Goal: Find contact information: Find specific fact

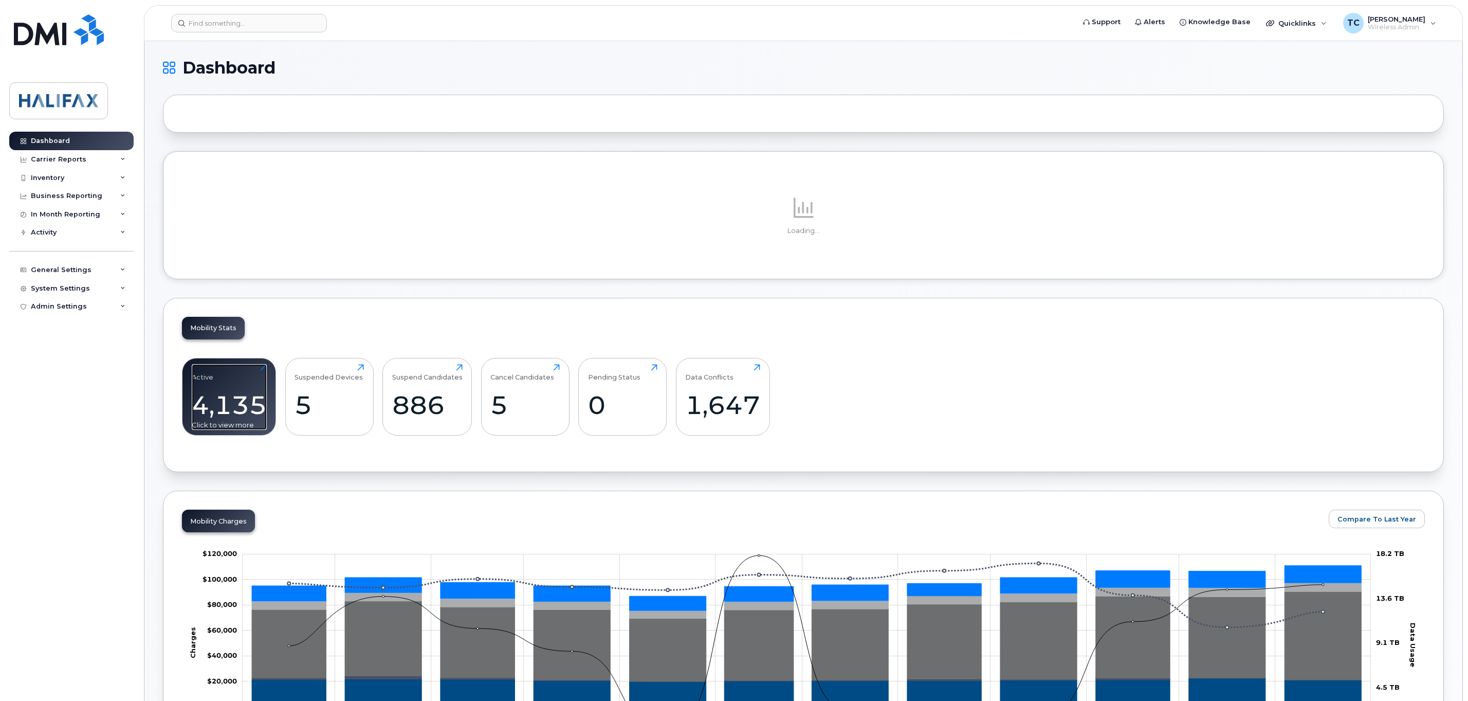
click at [230, 410] on div "4,135" at bounding box center [229, 405] width 75 height 30
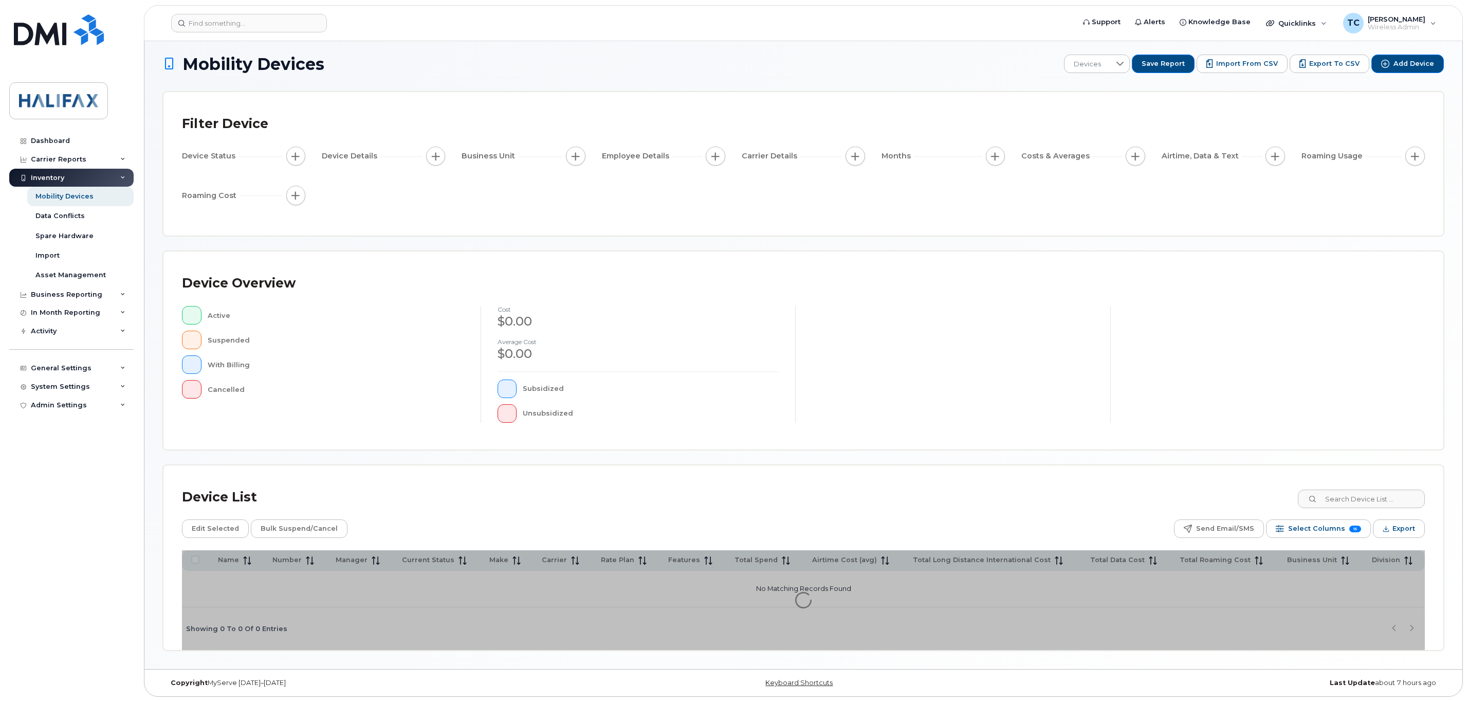
scroll to position [8, 0]
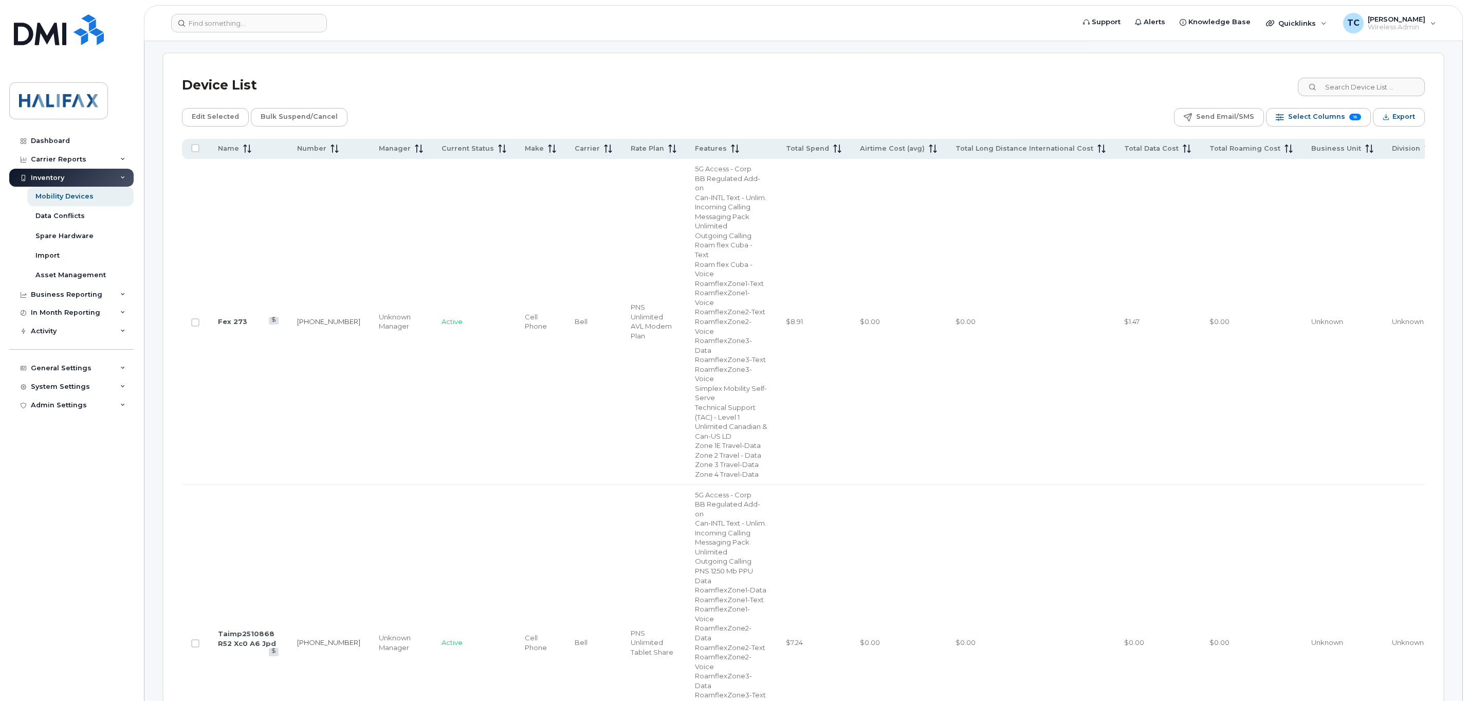
scroll to position [471, 0]
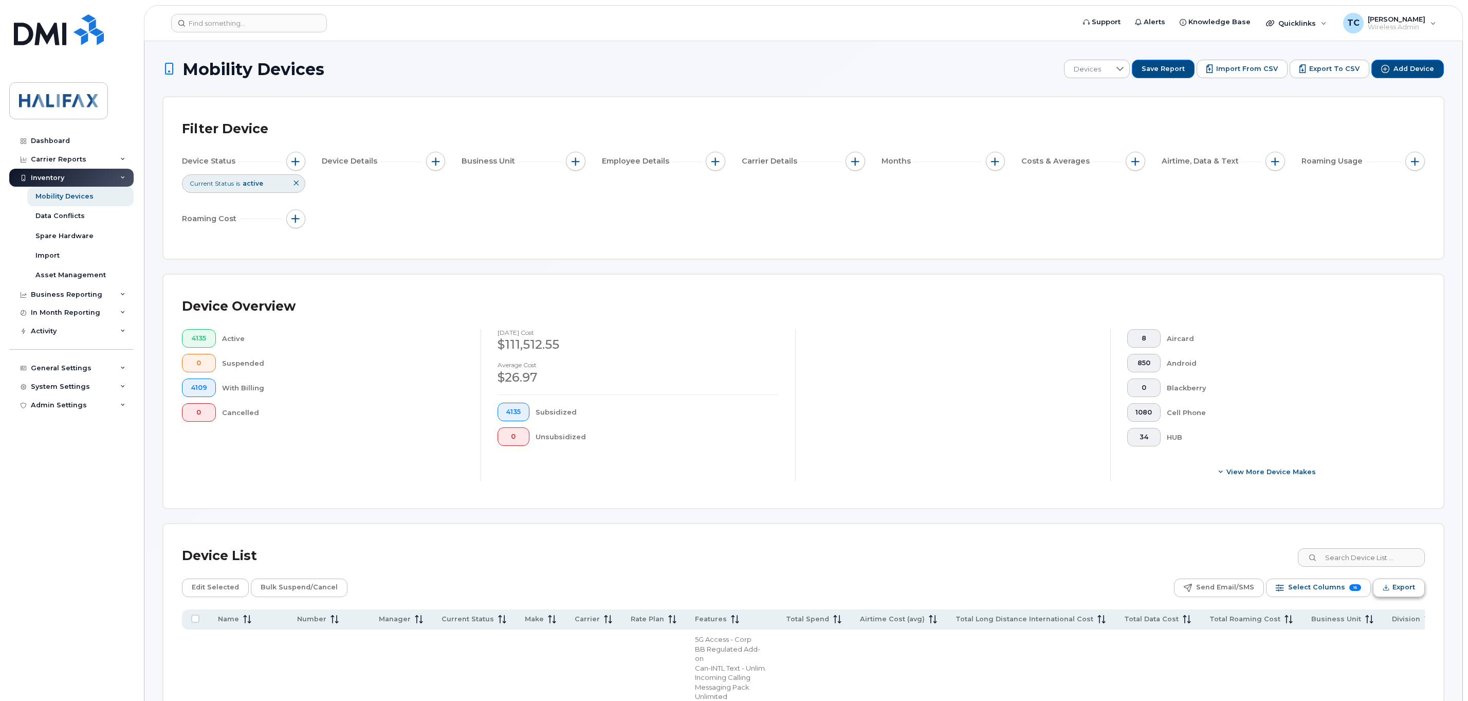
click at [1400, 590] on span "Export" at bounding box center [1403, 586] width 23 height 15
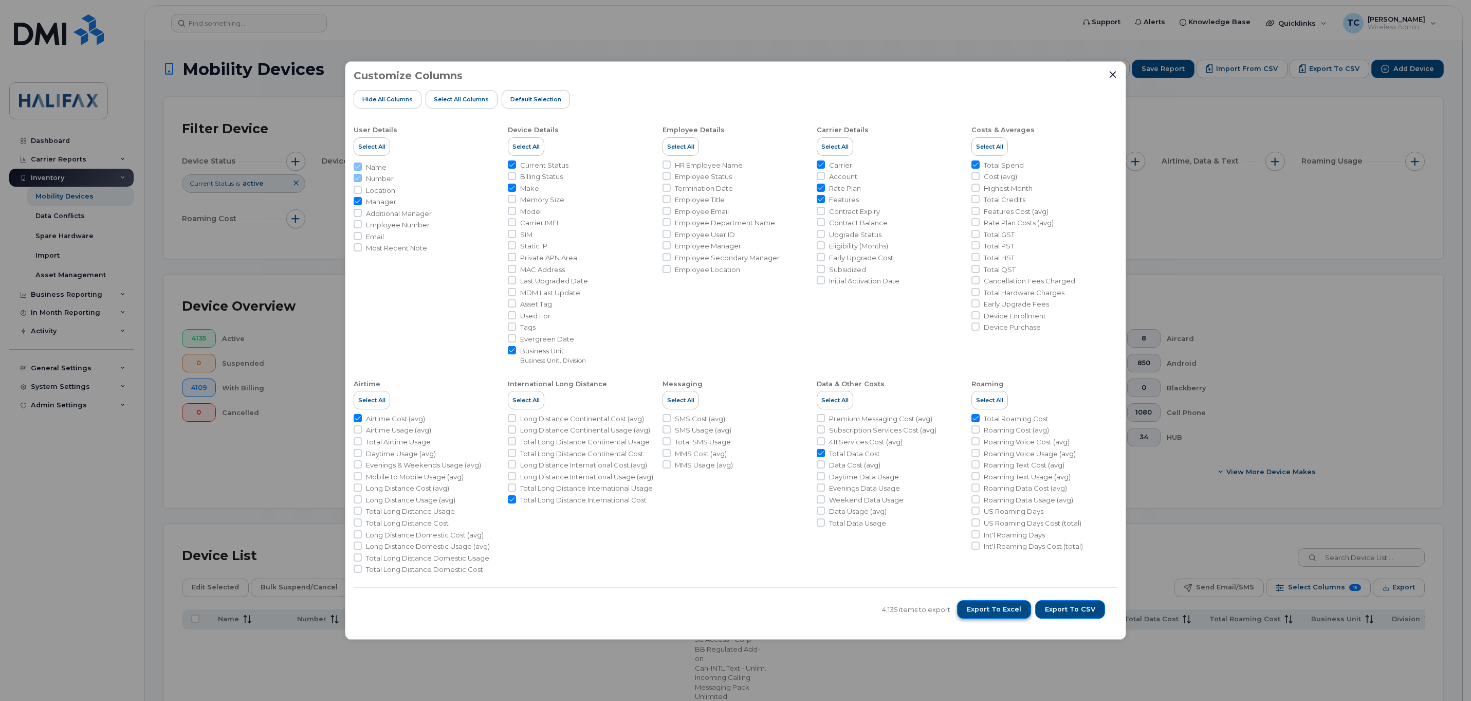
click at [995, 611] on span "Export to Excel" at bounding box center [994, 608] width 54 height 9
click at [1111, 77] on icon "Close" at bounding box center [1113, 74] width 8 height 8
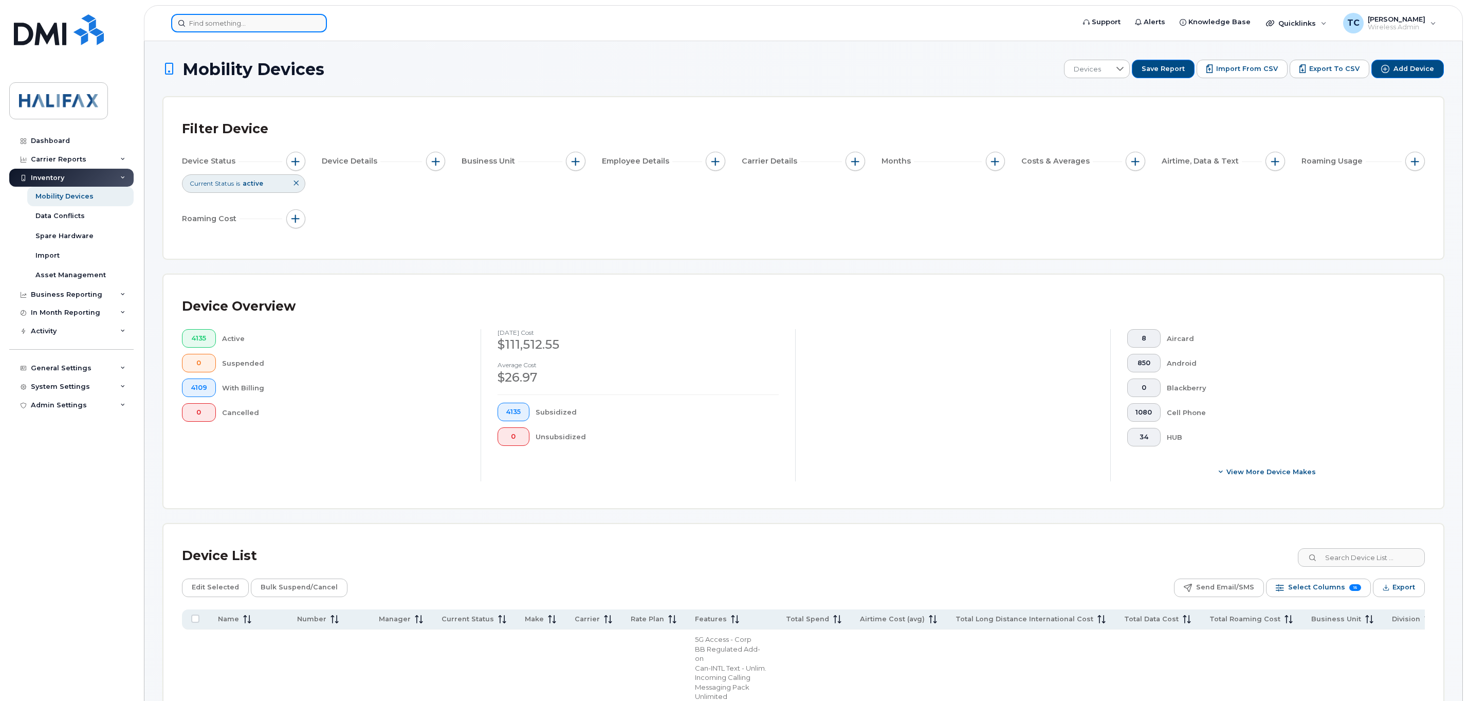
click at [249, 14] on input at bounding box center [249, 23] width 156 height 19
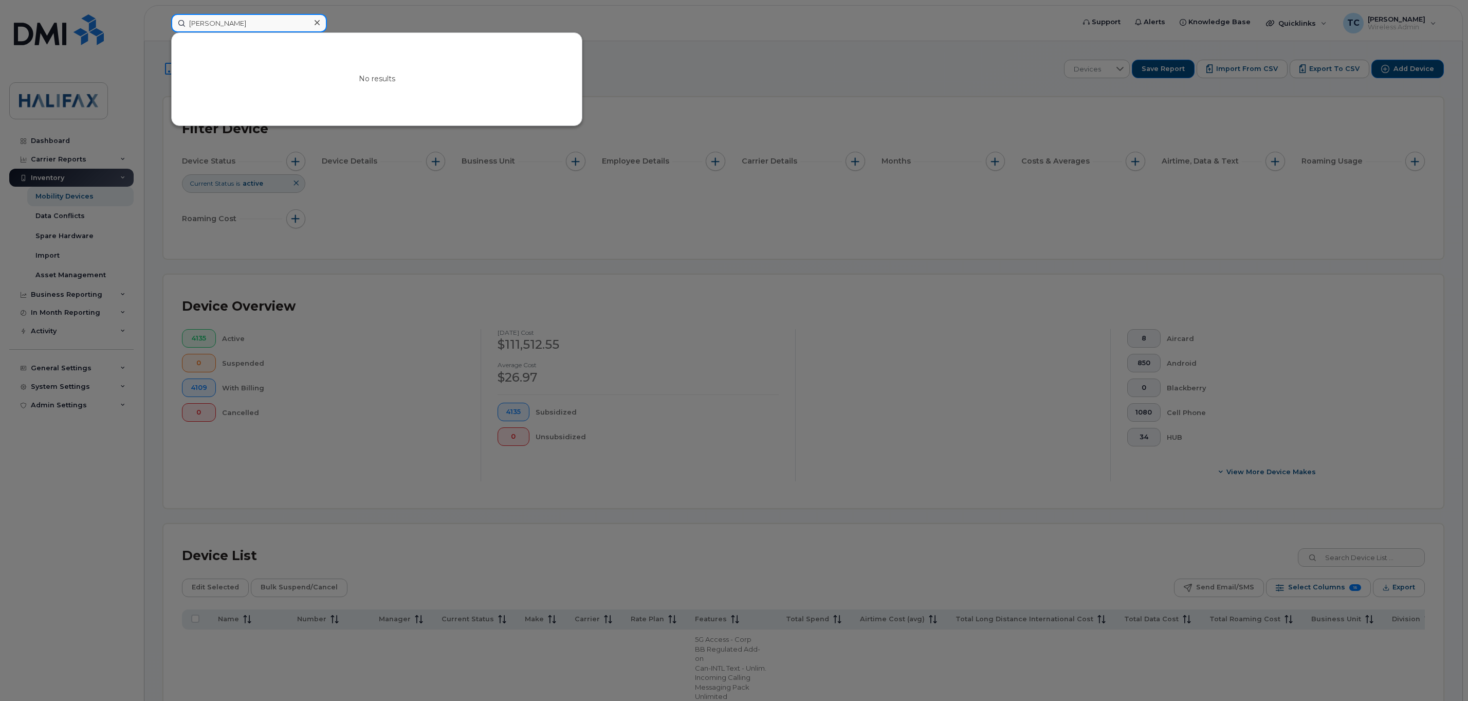
drag, startPoint x: 262, startPoint y: 21, endPoint x: 9, endPoint y: 5, distance: 253.4
click at [163, 14] on div "martin, heather No results" at bounding box center [619, 23] width 913 height 19
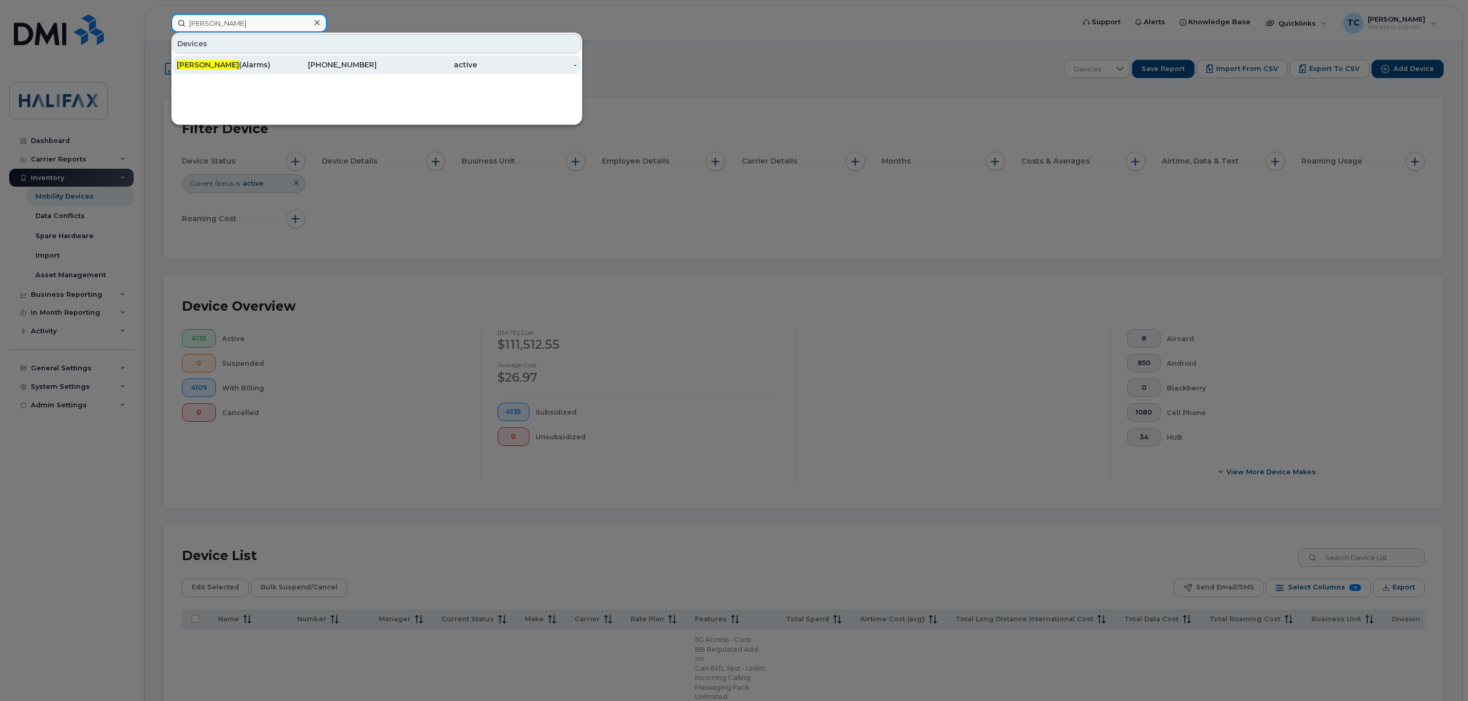
type input "heather martin"
drag, startPoint x: 210, startPoint y: 64, endPoint x: 236, endPoint y: 63, distance: 25.7
click at [210, 64] on span "Heather Martin" at bounding box center [208, 64] width 62 height 9
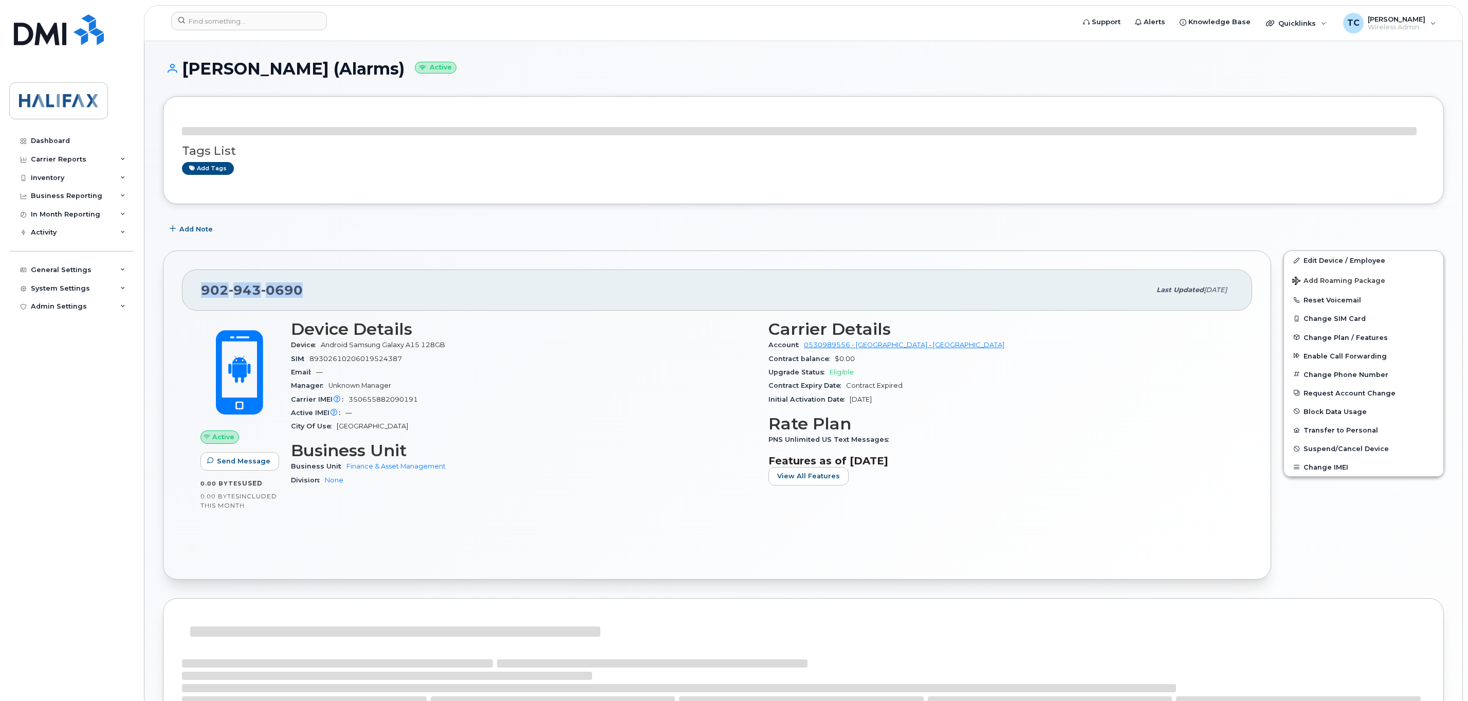
drag, startPoint x: 312, startPoint y: 293, endPoint x: 194, endPoint y: 294, distance: 117.7
click at [194, 294] on div "902 943 0690 Last updated Sep 17, 2024" at bounding box center [717, 289] width 1070 height 41
copy span "902 943 0690"
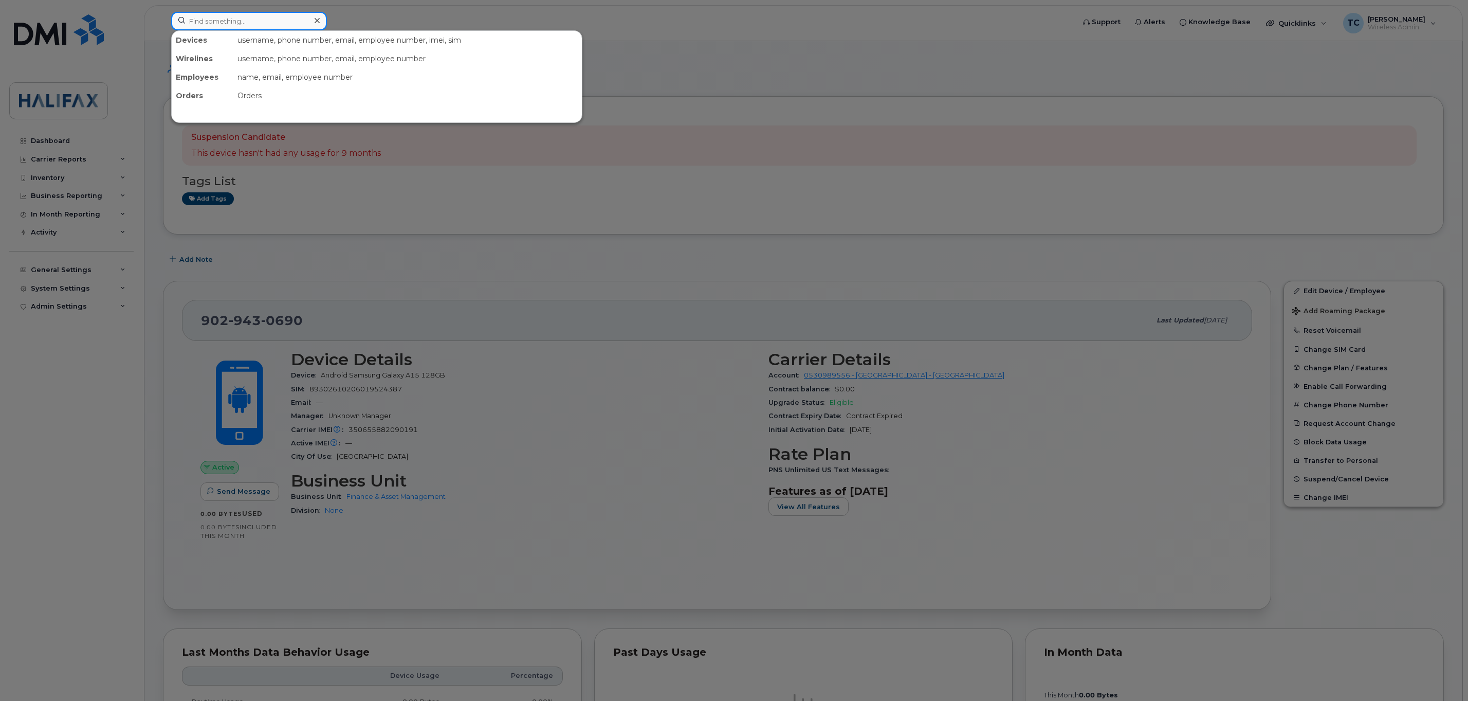
click at [265, 22] on input at bounding box center [249, 21] width 156 height 19
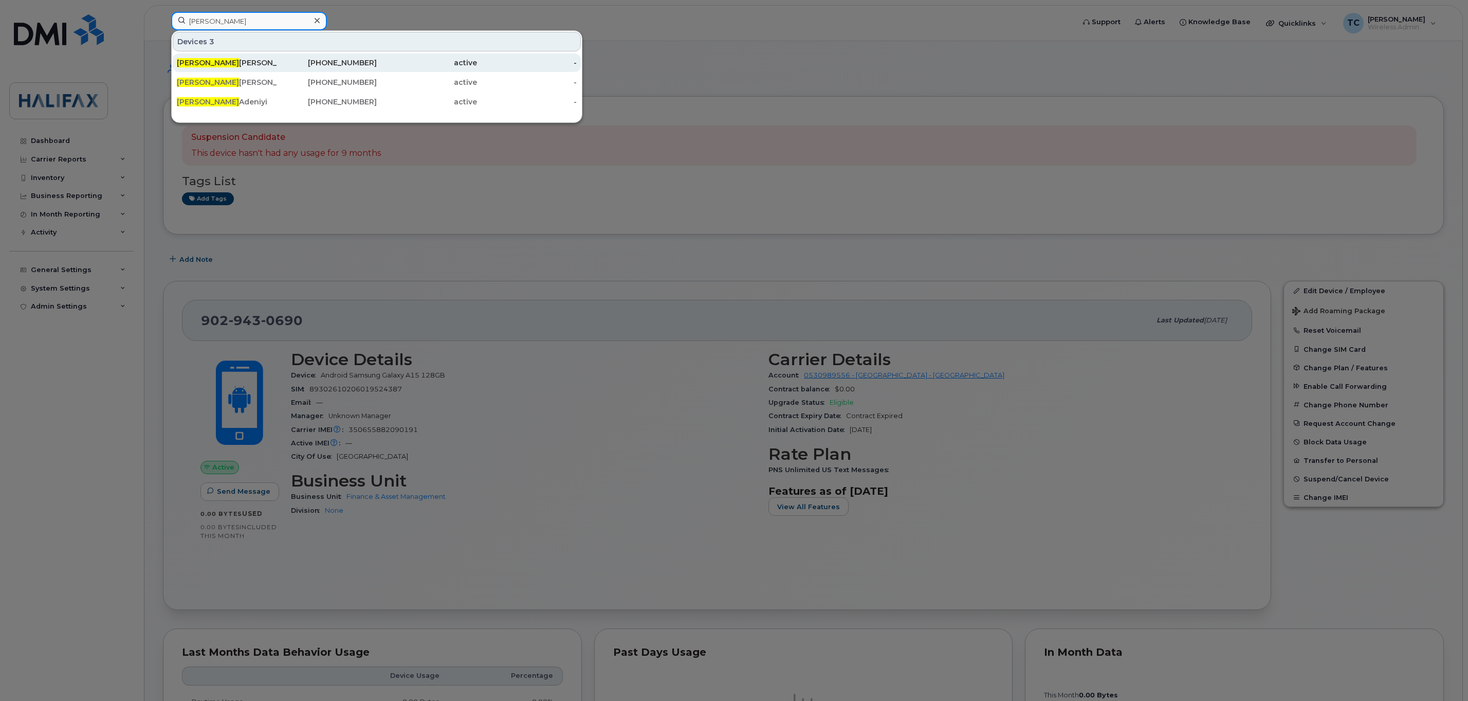
type input "vicki"
click at [216, 63] on div "Vicki Lynch" at bounding box center [227, 63] width 100 height 10
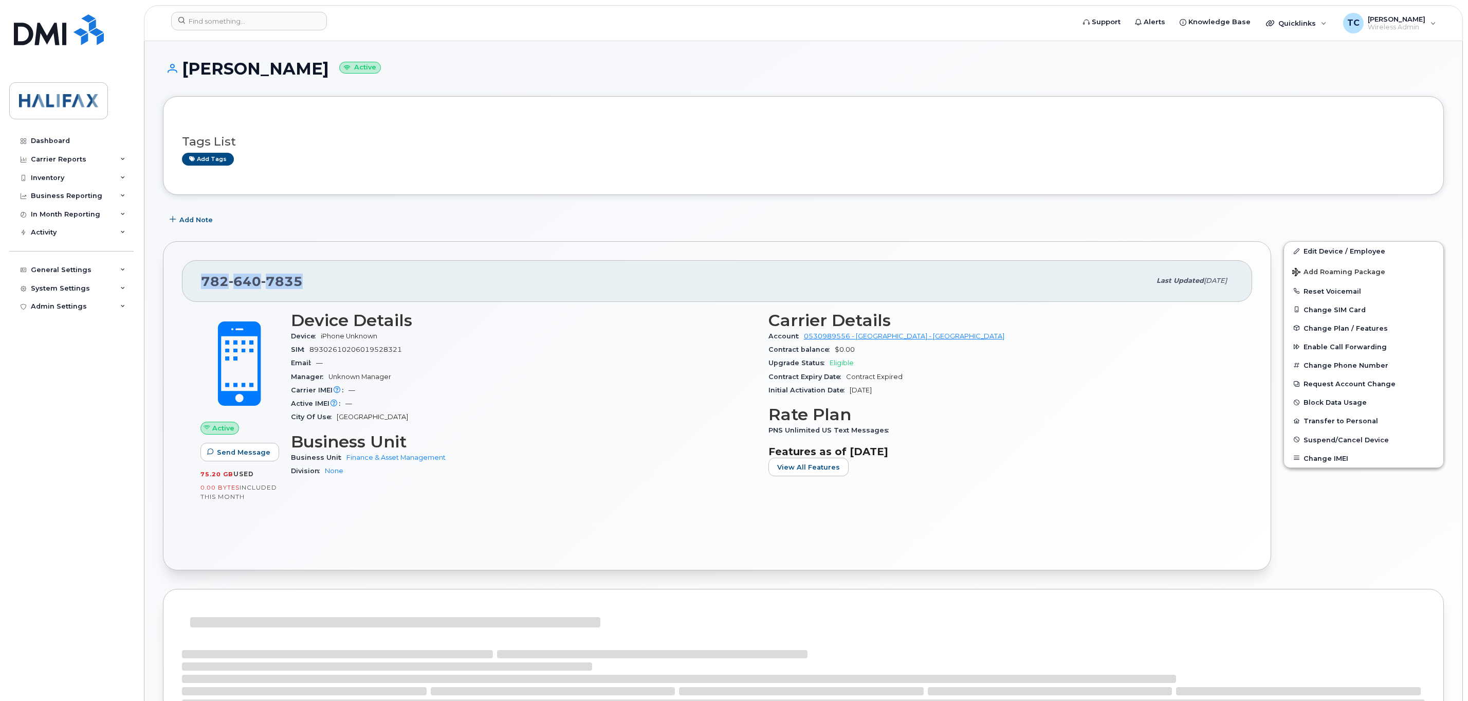
drag, startPoint x: 309, startPoint y: 283, endPoint x: 198, endPoint y: 281, distance: 111.0
click at [198, 281] on div "782 640 7835 Last updated Jul 05, 2024" at bounding box center [717, 280] width 1070 height 41
copy span "782 640 7835"
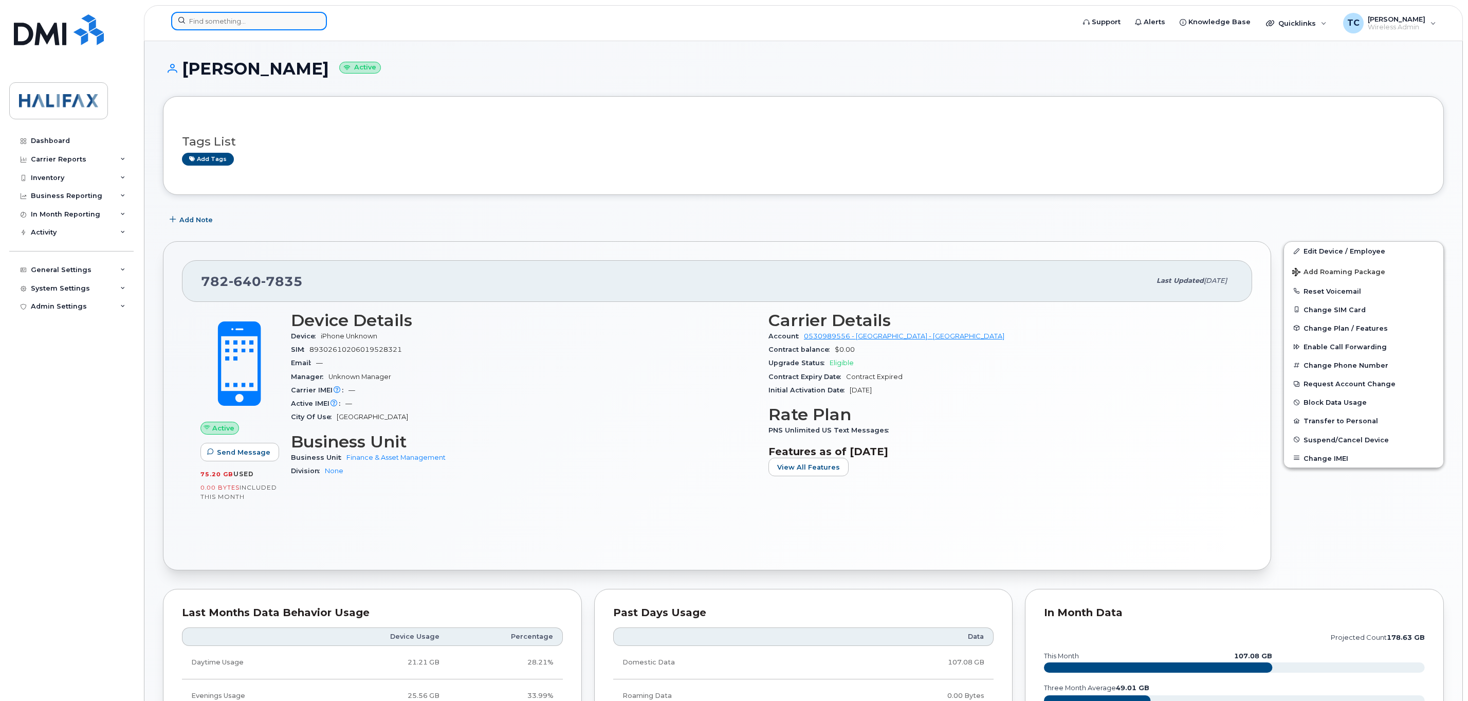
click at [216, 23] on input at bounding box center [249, 21] width 156 height 19
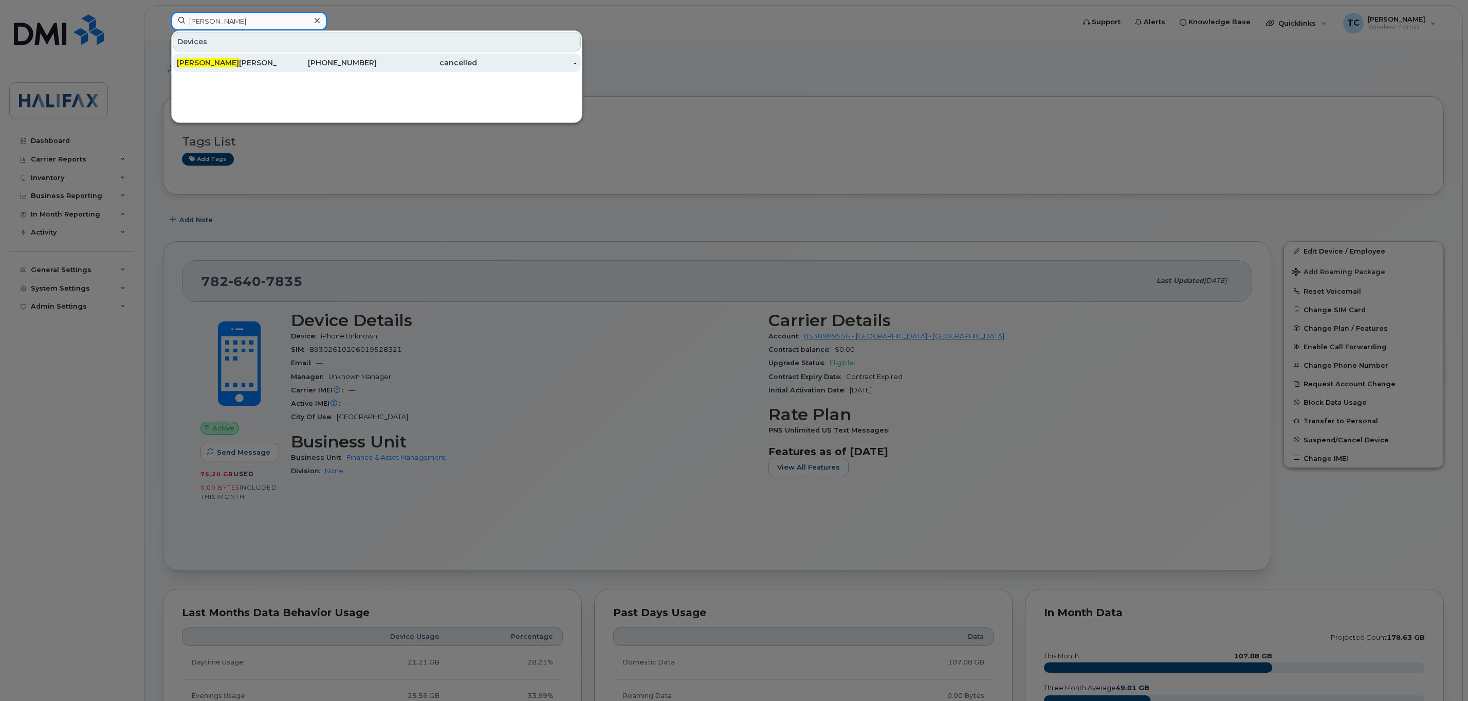
type input "lyndsay"
click at [261, 66] on div "Lyndsay Moorhouse" at bounding box center [227, 63] width 100 height 10
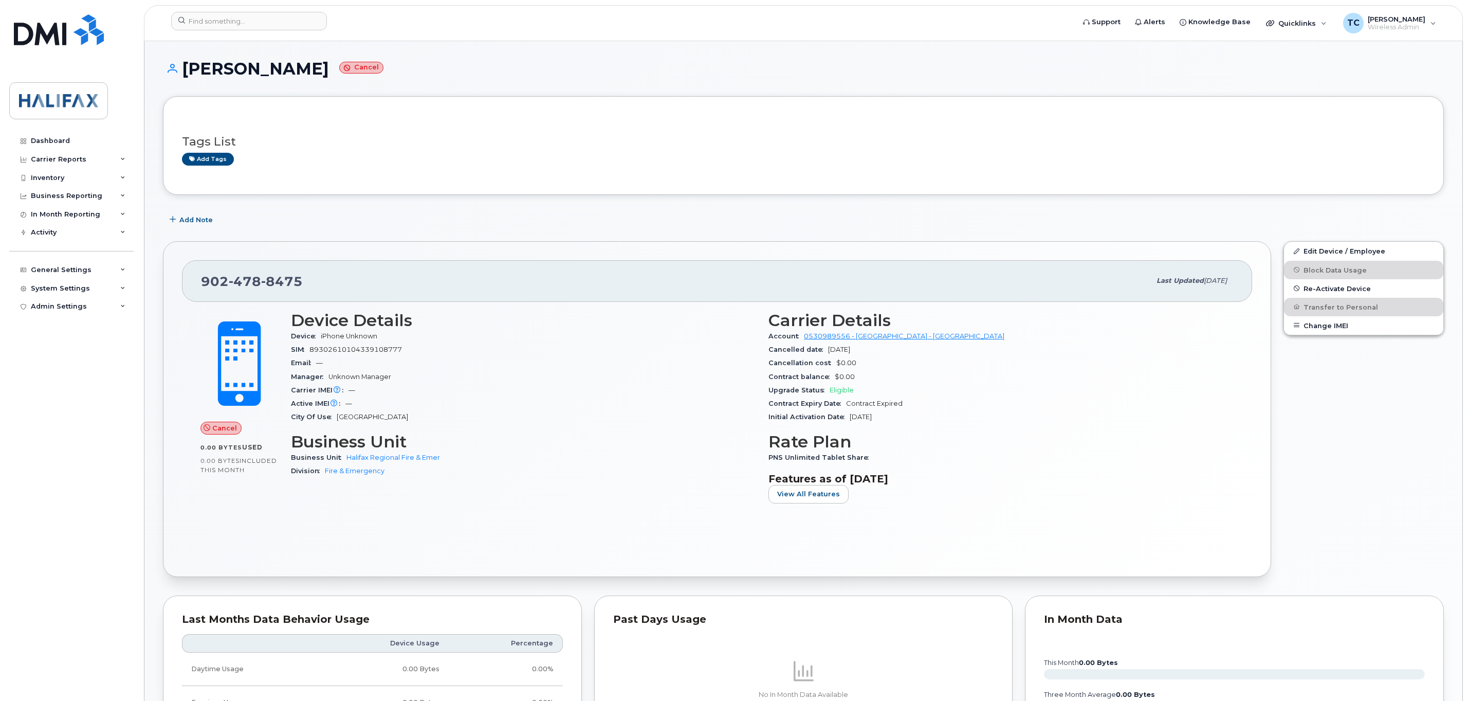
click at [318, 273] on div "[PHONE_NUMBER]" at bounding box center [675, 281] width 949 height 22
drag, startPoint x: 304, startPoint y: 278, endPoint x: 189, endPoint y: 281, distance: 115.2
click at [189, 281] on div "[PHONE_NUMBER] Last updated [DATE]" at bounding box center [717, 280] width 1070 height 41
copy span "[PHONE_NUMBER]"
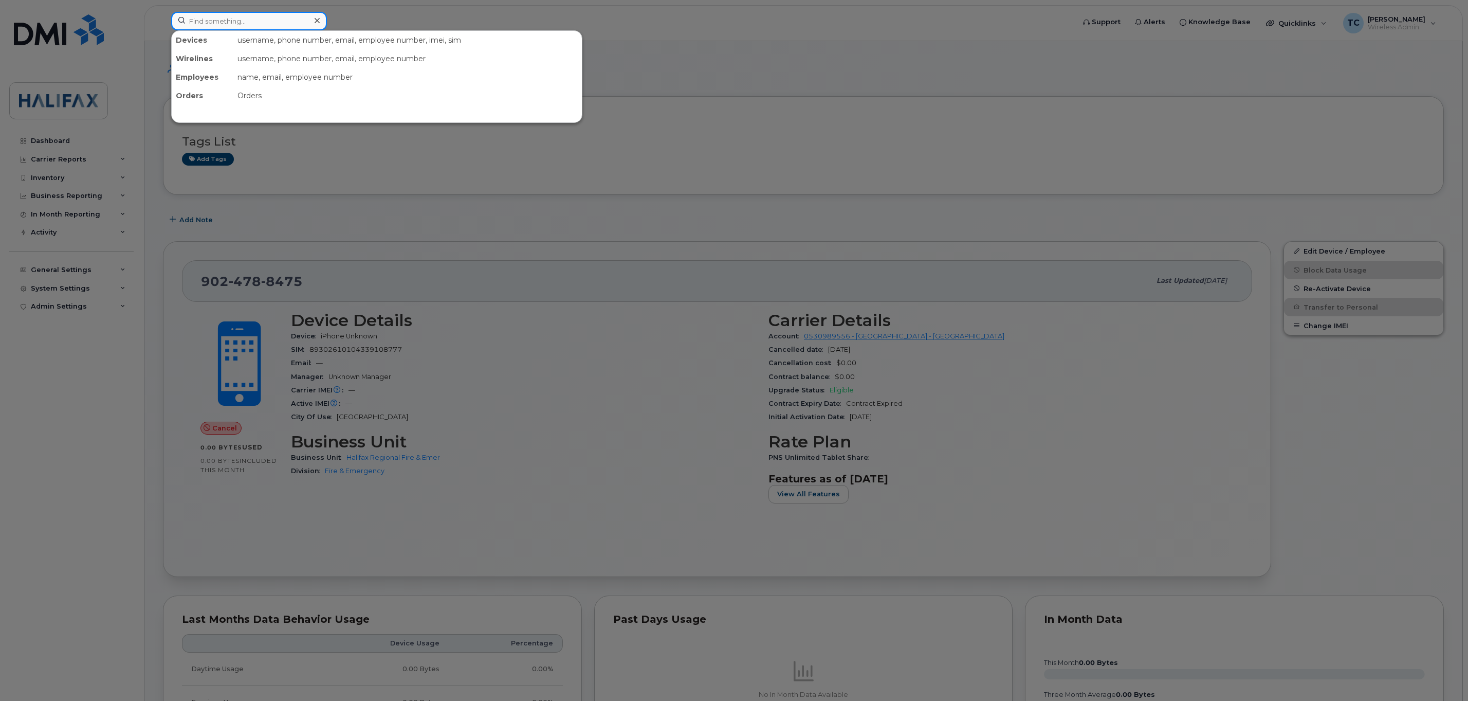
click at [227, 15] on input at bounding box center [249, 21] width 156 height 19
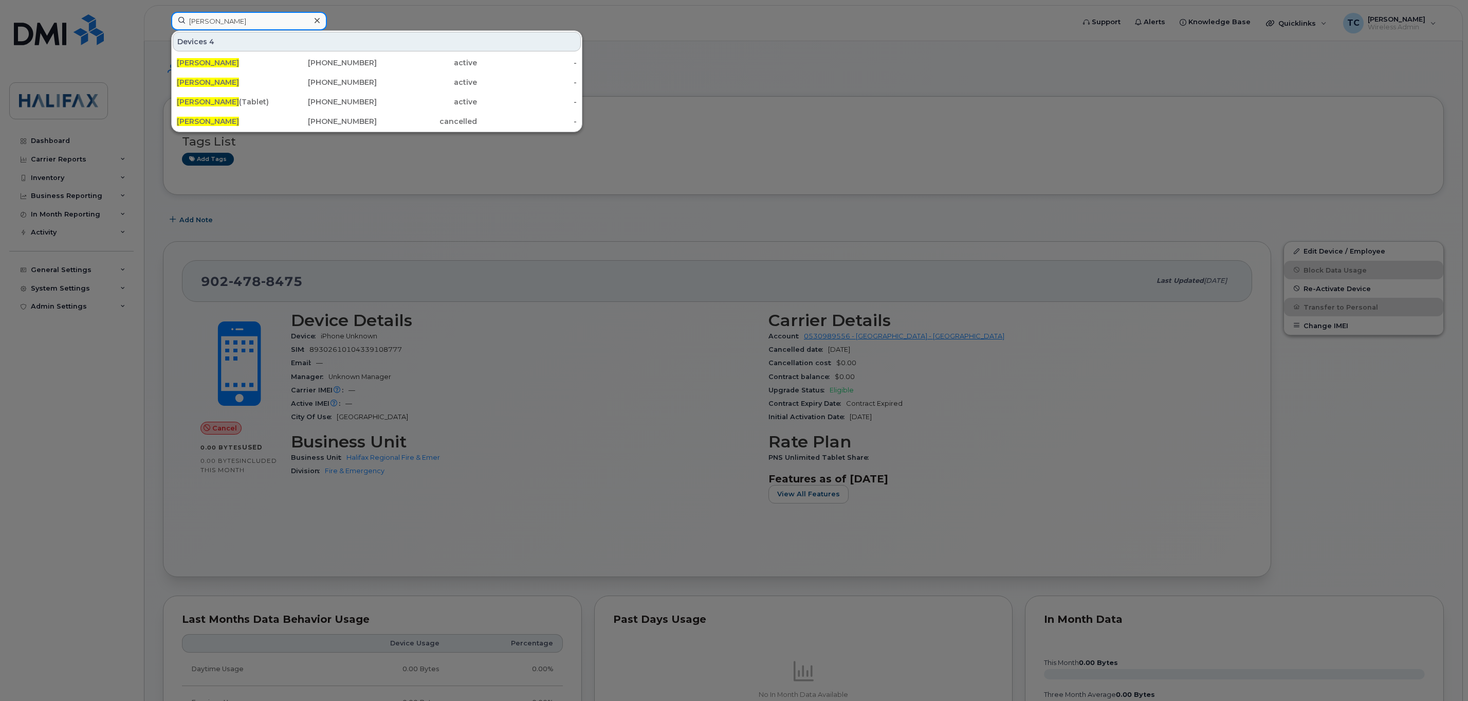
type input "[PERSON_NAME]"
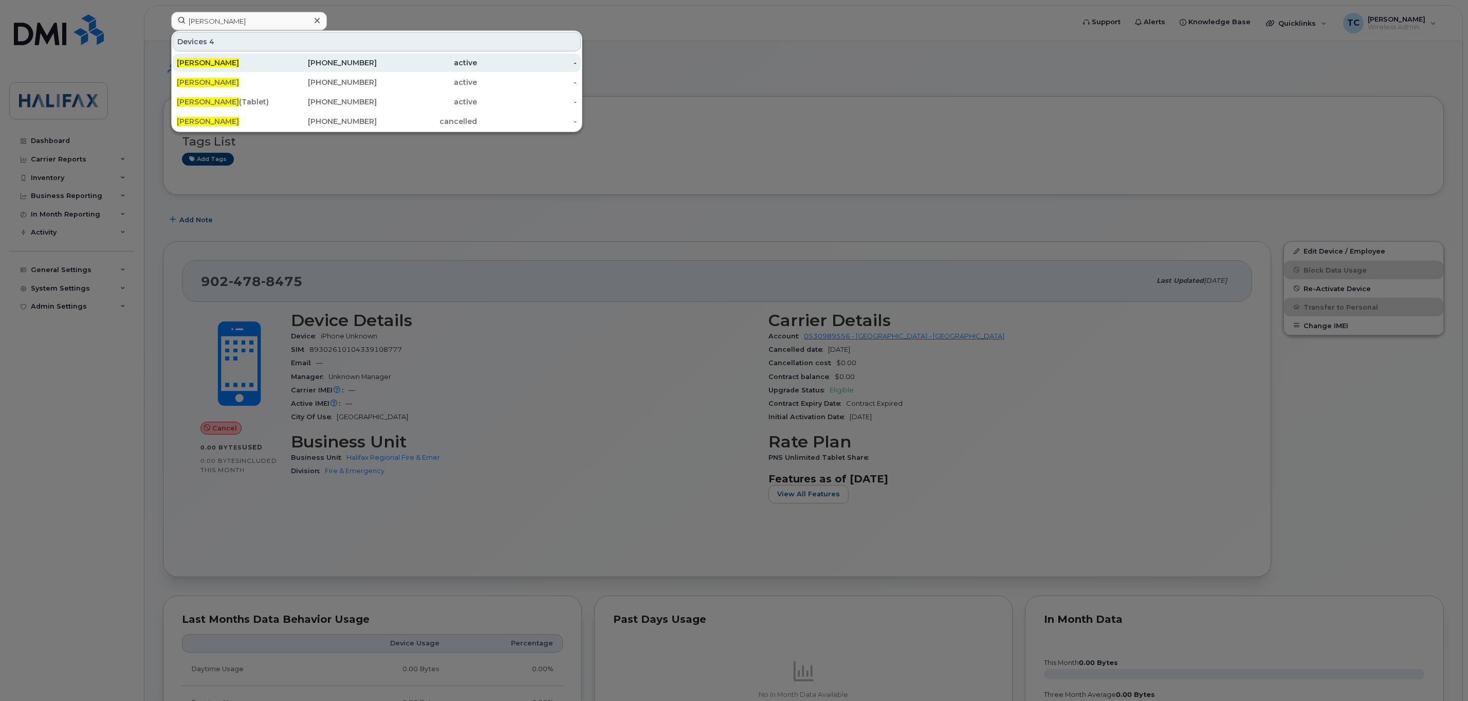
click at [354, 66] on div "[PHONE_NUMBER]" at bounding box center [327, 63] width 100 height 10
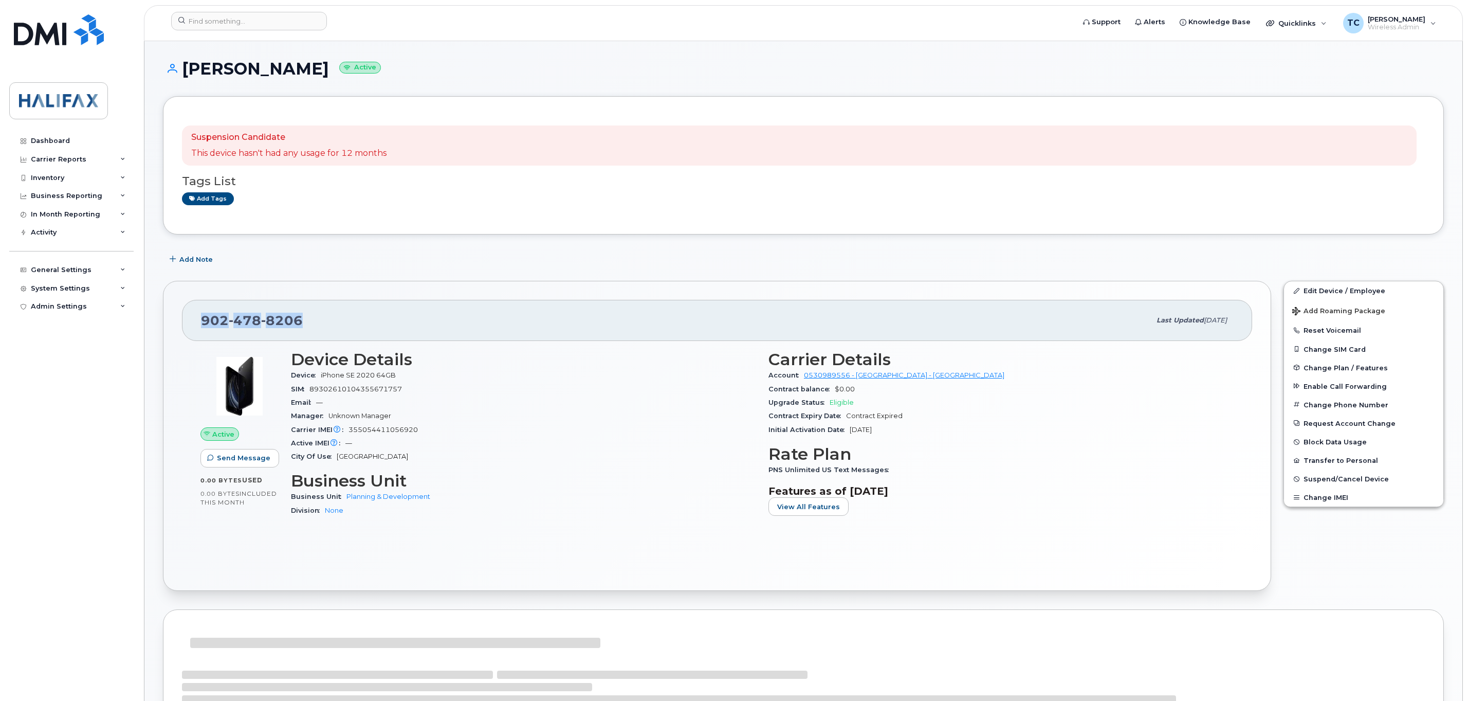
drag, startPoint x: 312, startPoint y: 323, endPoint x: 2, endPoint y: 227, distance: 324.3
click at [191, 323] on div "[PHONE_NUMBER] Last updated [DATE]" at bounding box center [717, 320] width 1070 height 41
copy span "[PHONE_NUMBER]"
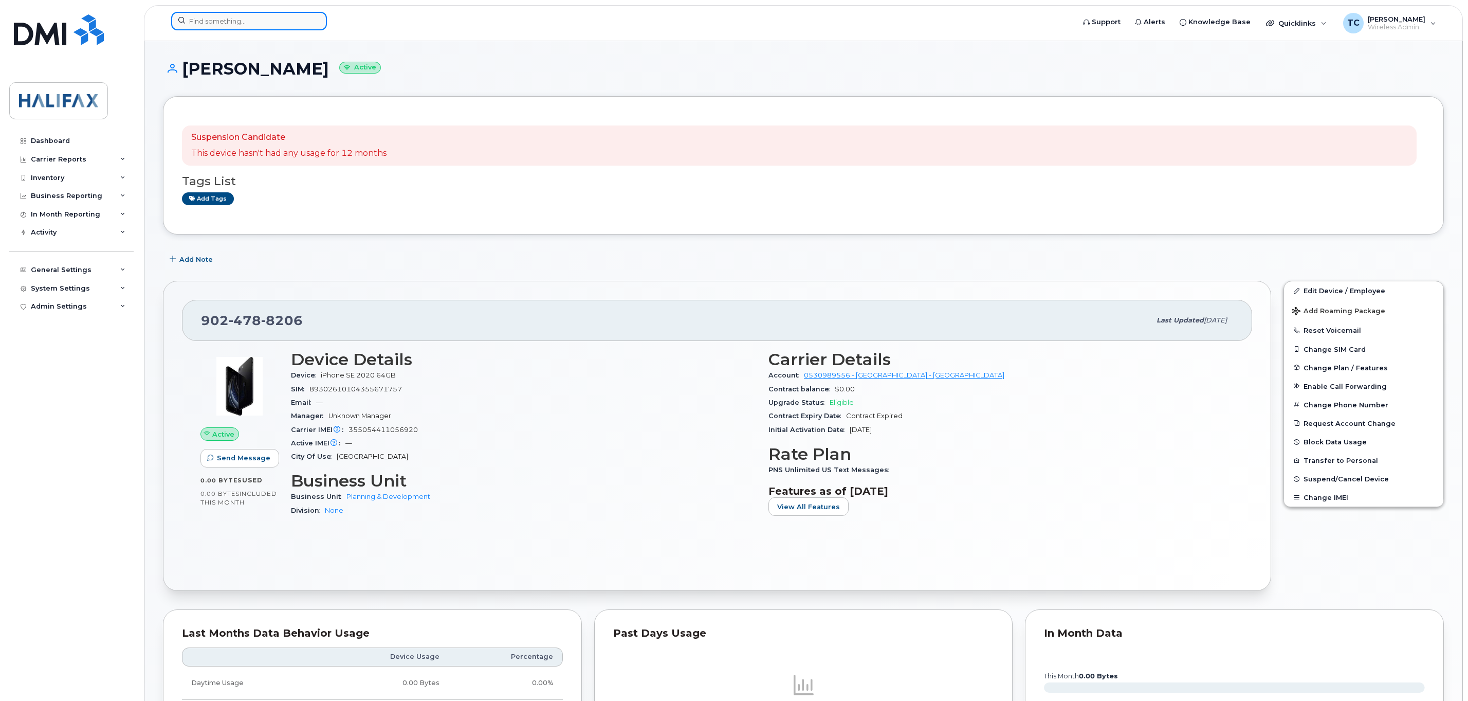
click at [214, 26] on input at bounding box center [249, 21] width 156 height 19
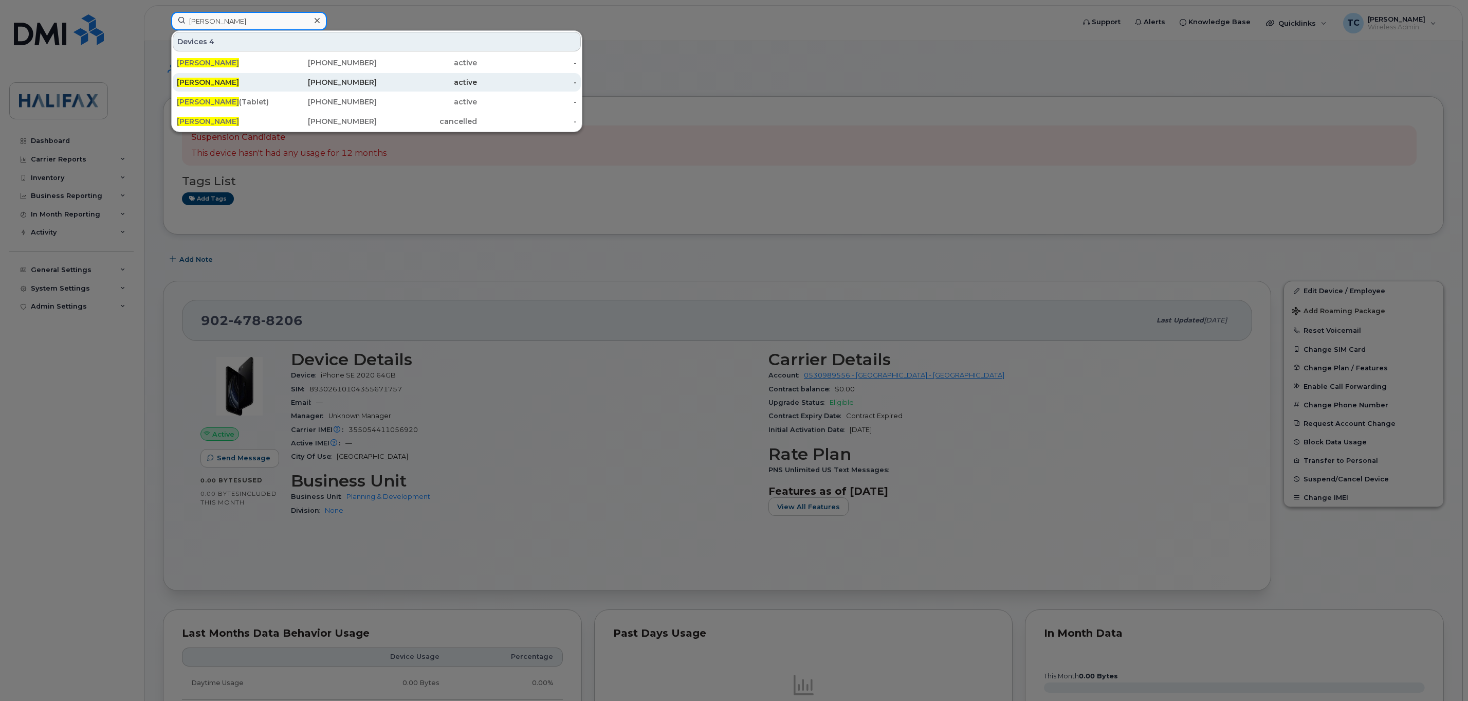
type input "christine fox"
click at [247, 83] on div "Christine Fox" at bounding box center [227, 82] width 100 height 10
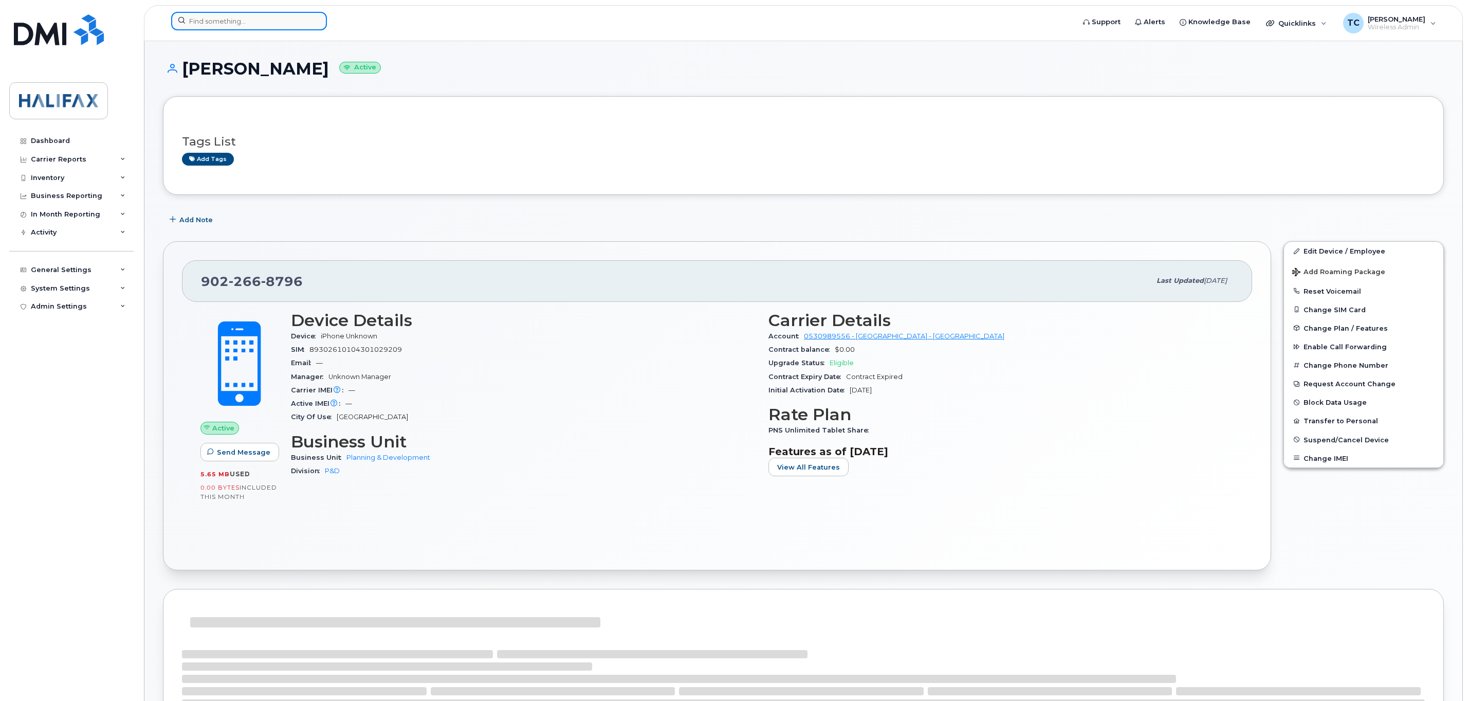
click at [256, 23] on input at bounding box center [249, 21] width 156 height 19
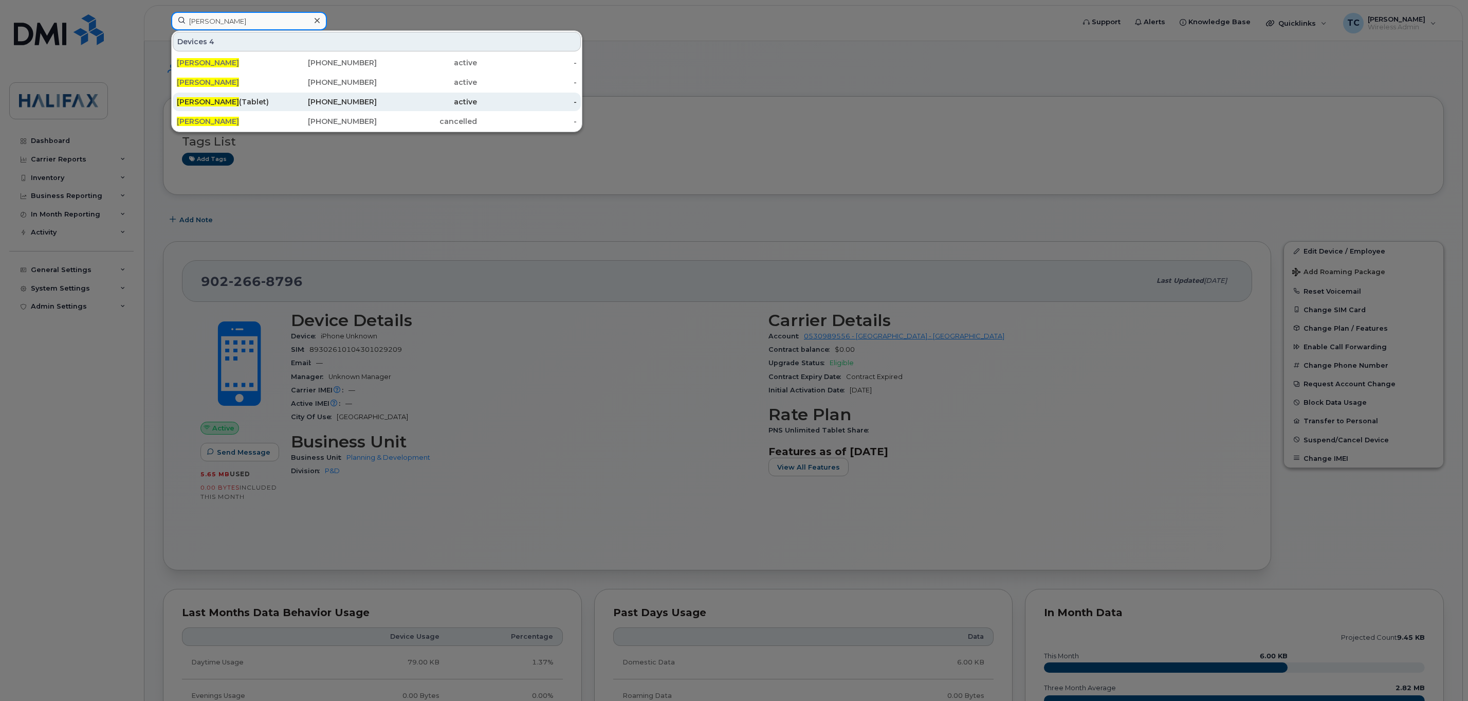
type input "christine fox"
click at [334, 102] on div "902-476-7316" at bounding box center [327, 102] width 100 height 10
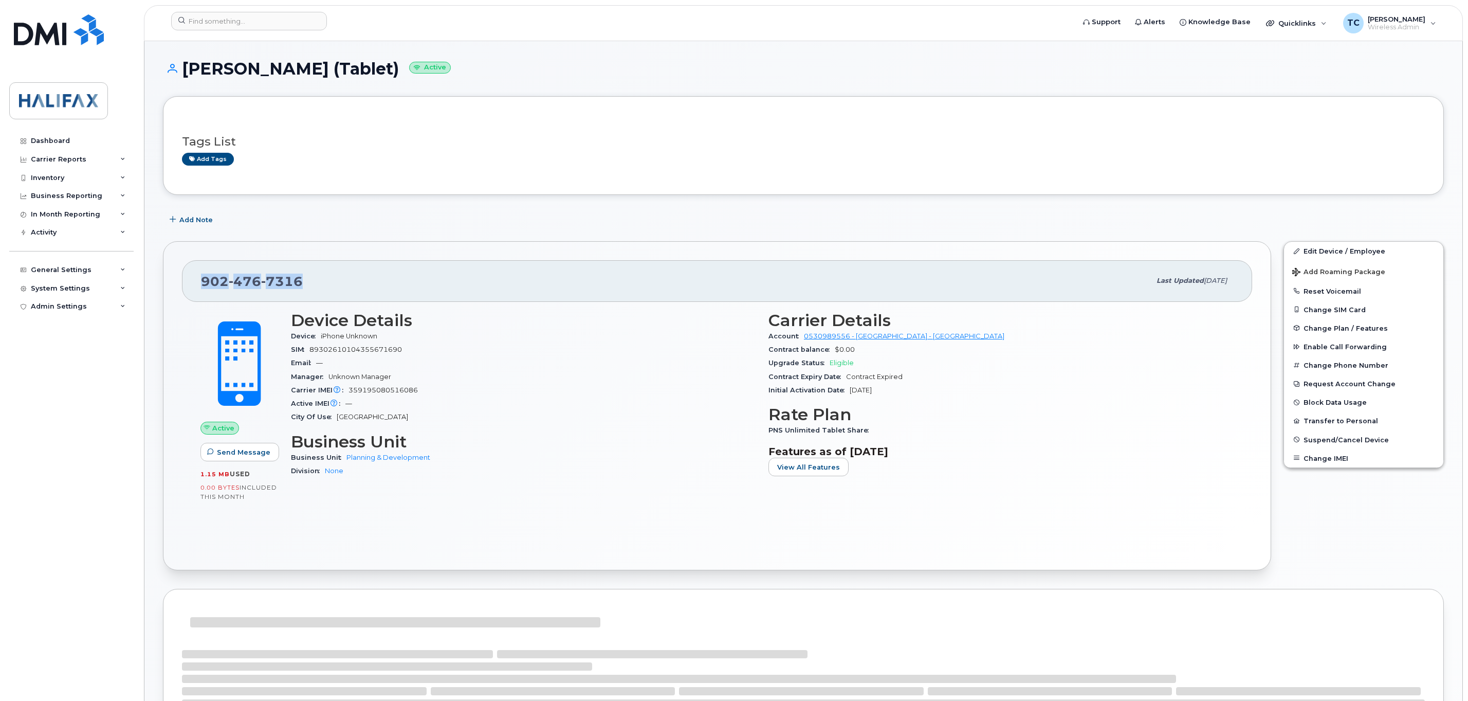
drag, startPoint x: 309, startPoint y: 283, endPoint x: 185, endPoint y: 284, distance: 123.9
click at [185, 284] on div "[PHONE_NUMBER] Last updated [DATE]" at bounding box center [717, 280] width 1070 height 41
copy span "[PHONE_NUMBER]"
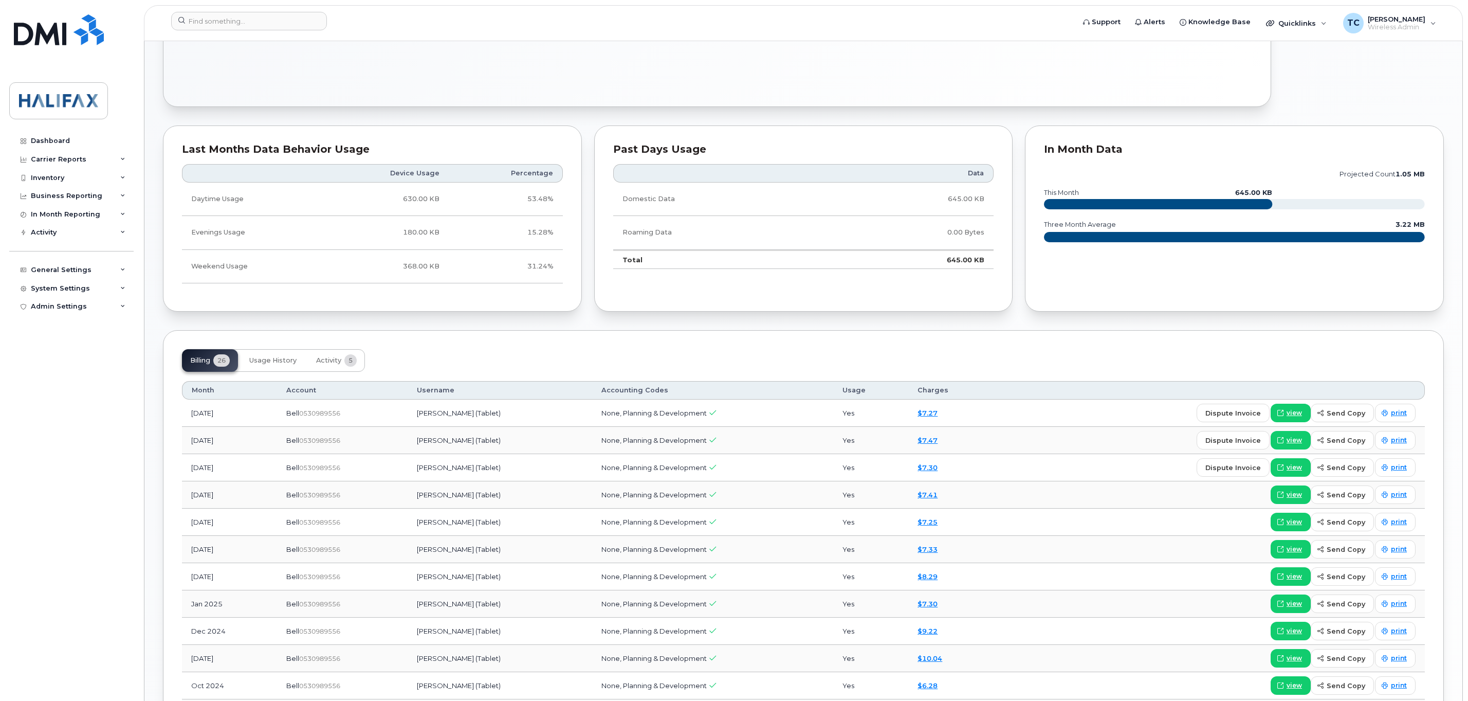
scroll to position [463, 0]
click at [1299, 418] on span "view" at bounding box center [1293, 413] width 15 height 9
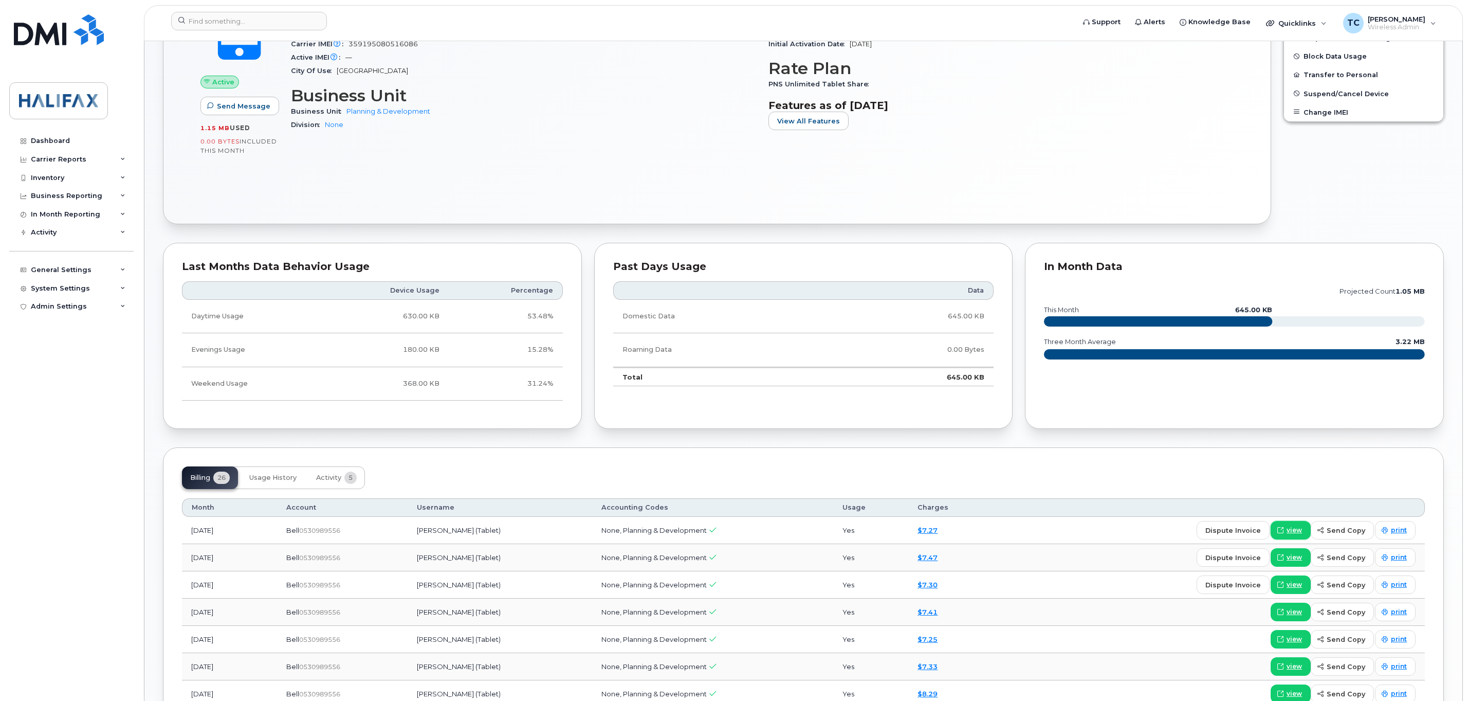
scroll to position [0, 0]
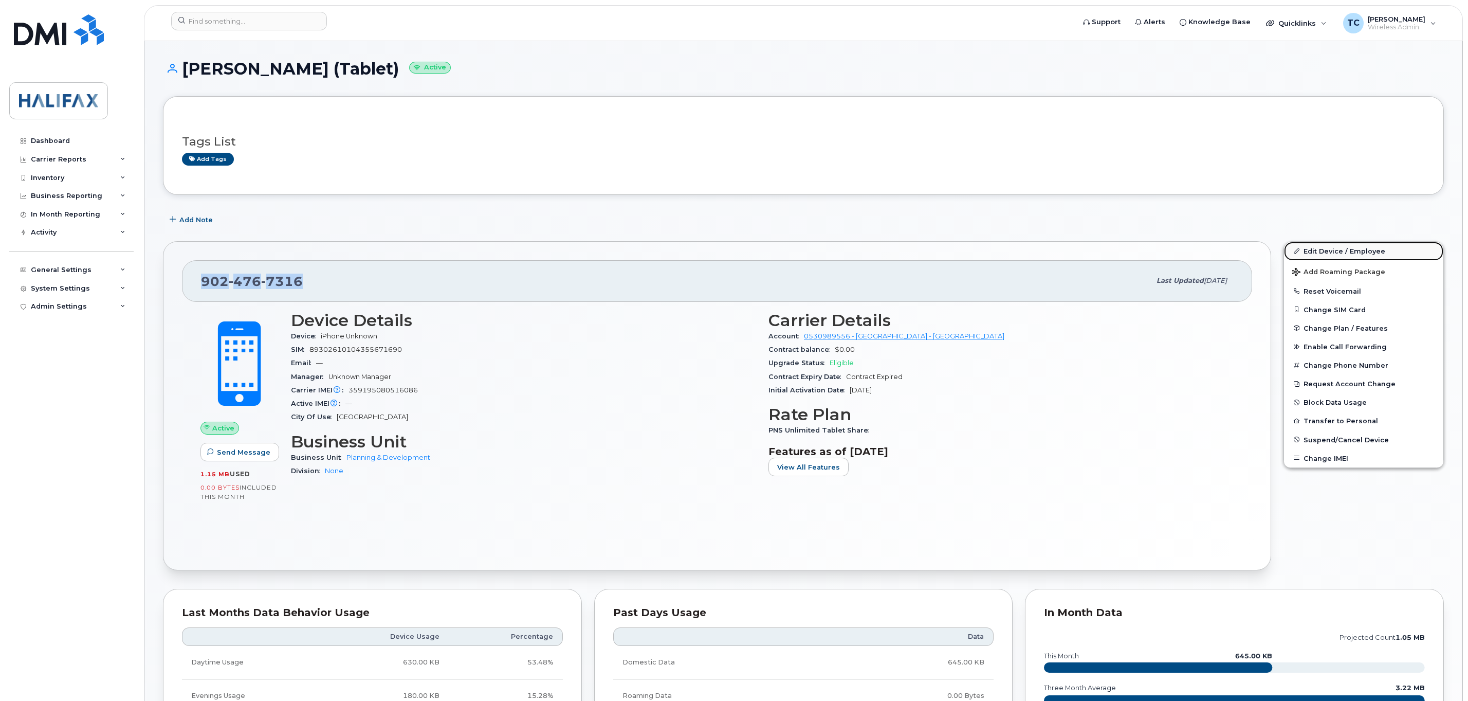
click at [1338, 252] on link "Edit Device / Employee" at bounding box center [1363, 251] width 159 height 19
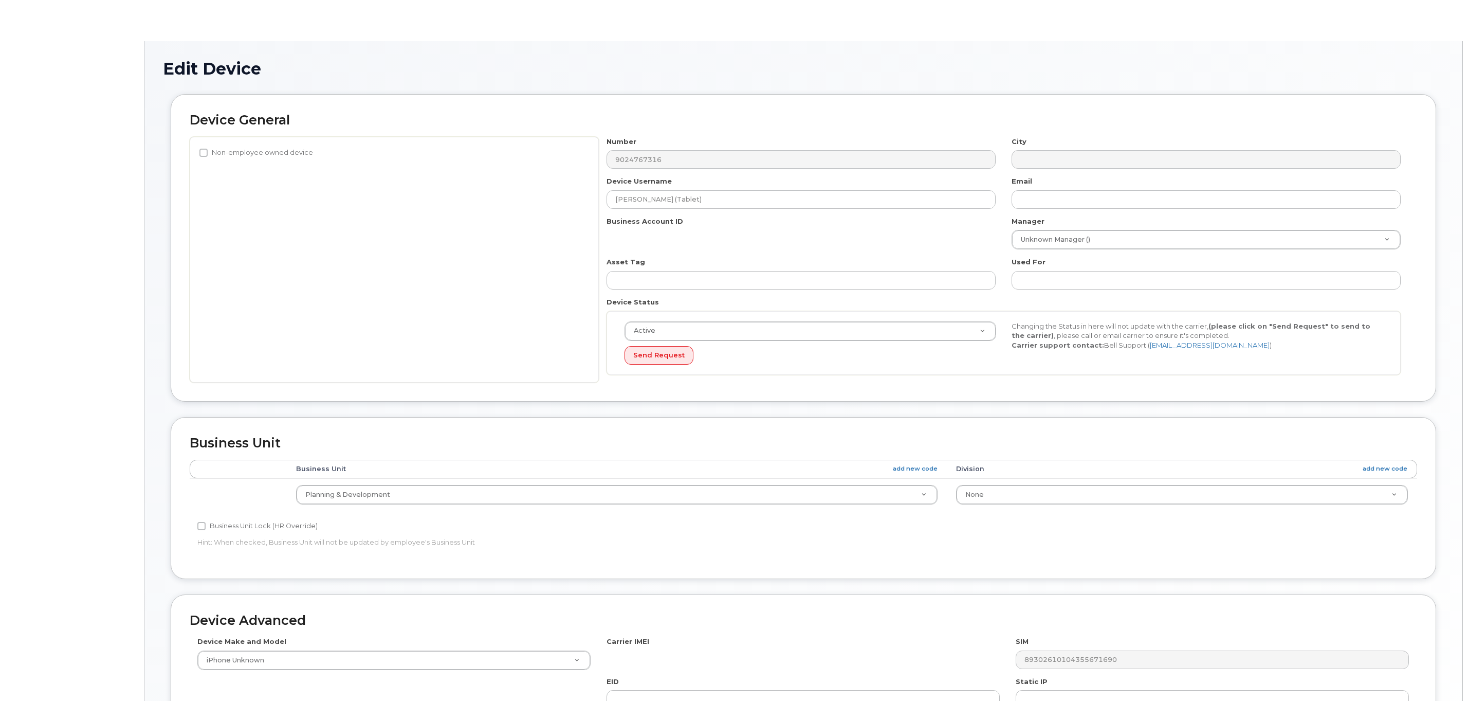
select select "29637098"
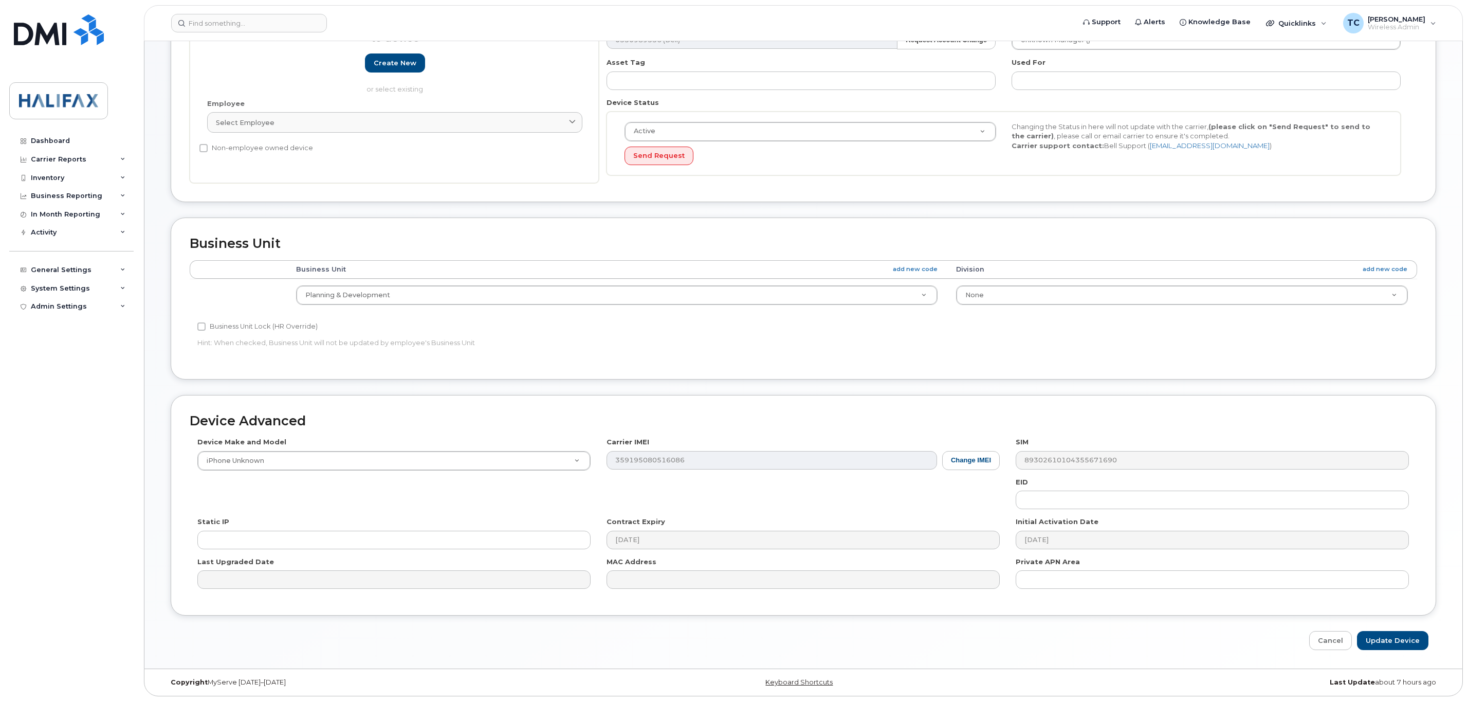
scroll to position [206, 0]
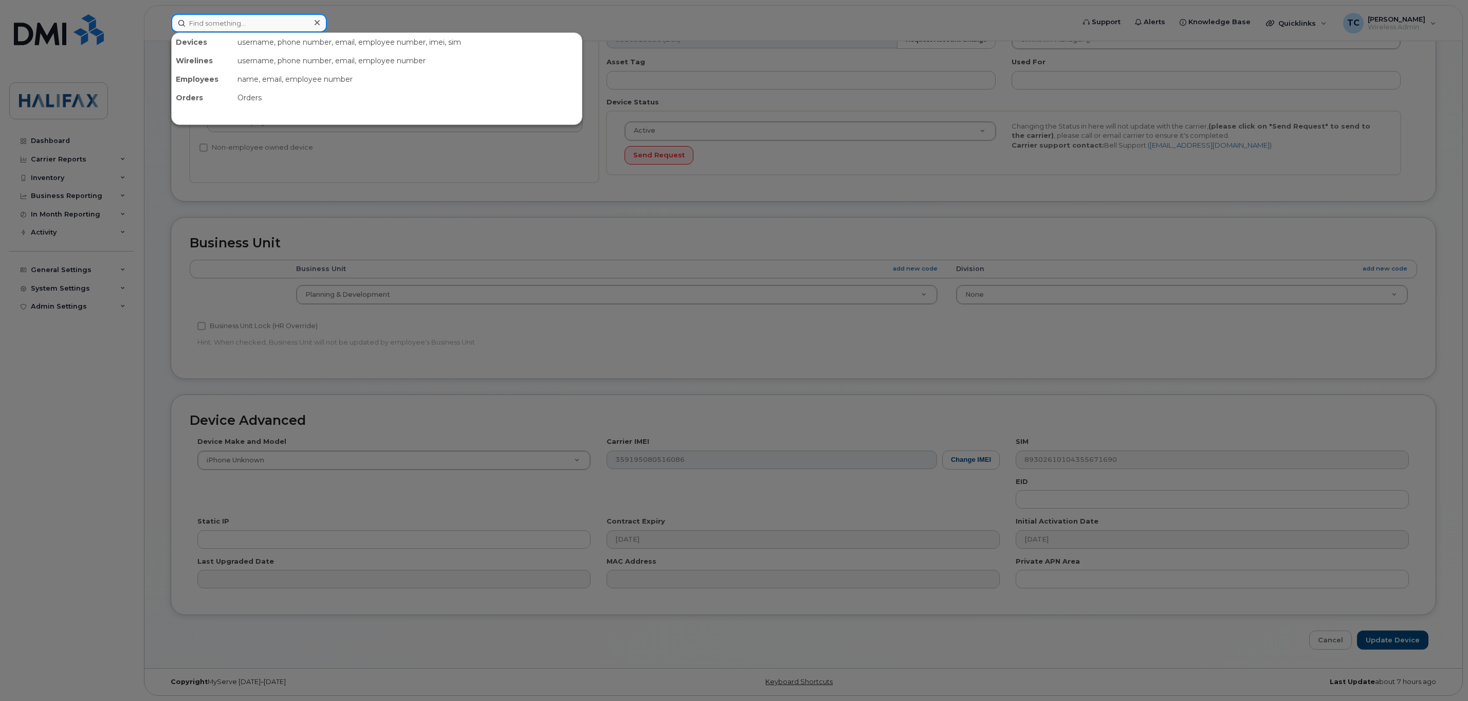
click at [261, 14] on input at bounding box center [249, 23] width 156 height 19
paste input "[PERSON_NAME]"
drag, startPoint x: 258, startPoint y: 22, endPoint x: 136, endPoint y: 19, distance: 121.8
click at [163, 19] on div "Rebecca Jones No results" at bounding box center [619, 23] width 913 height 19
paste input "Kelsey Hodder"
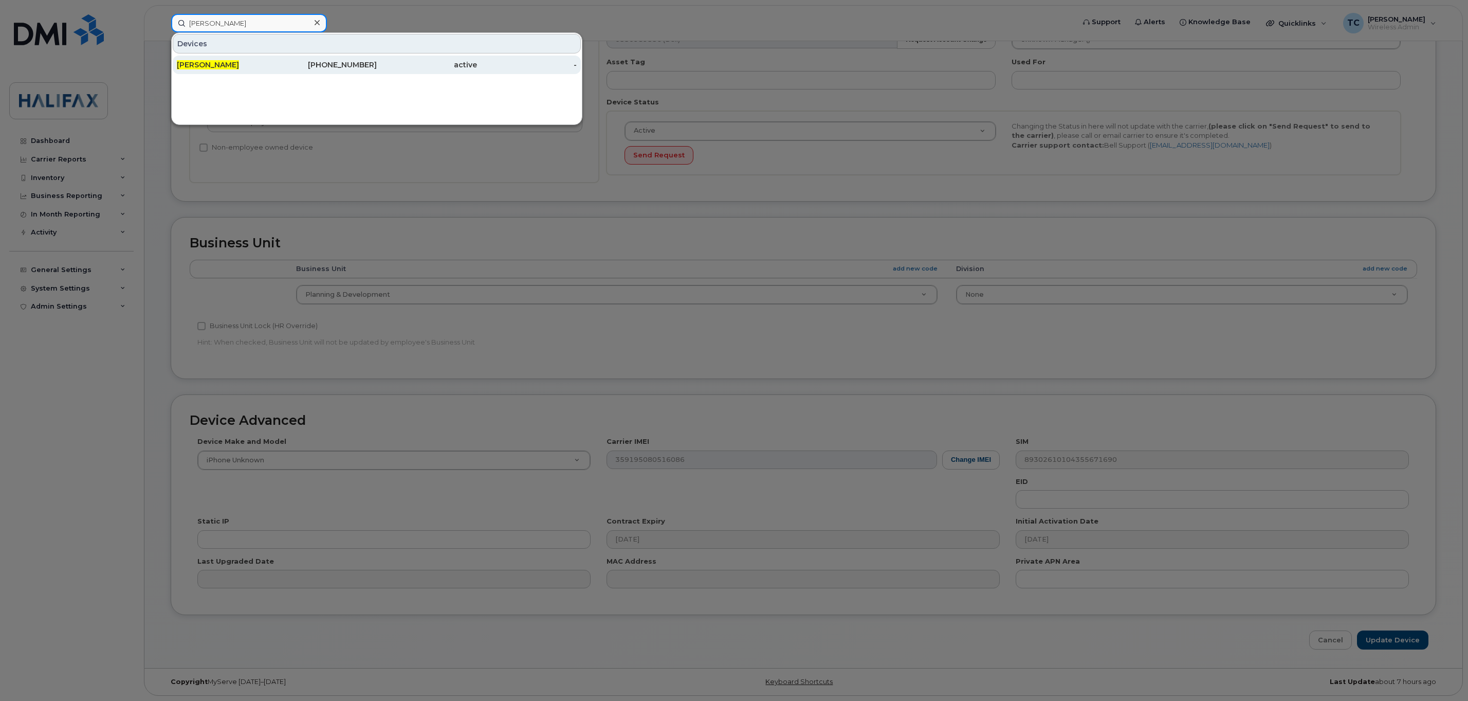
type input "Kelsey Hodder"
click at [230, 69] on div "Kelsey Hodder" at bounding box center [227, 65] width 100 height 10
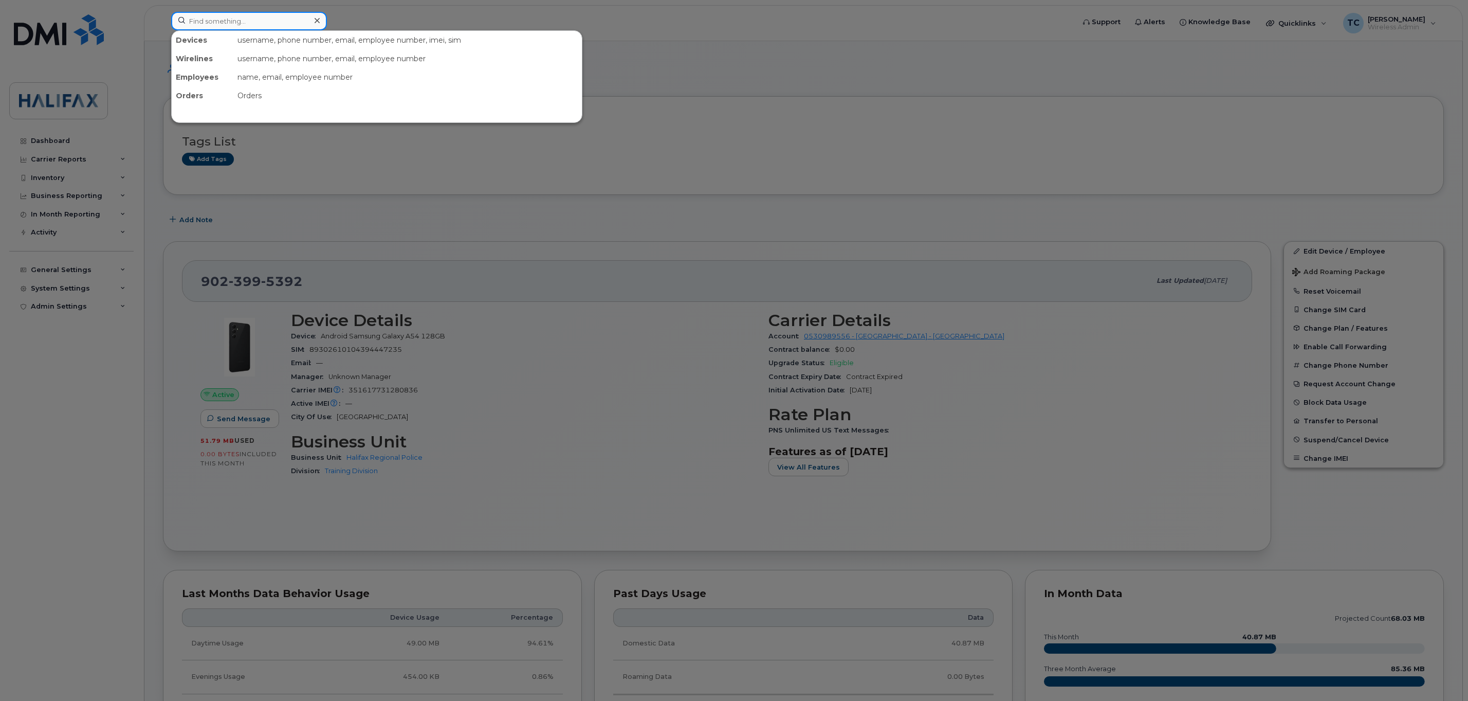
click at [234, 19] on input at bounding box center [249, 21] width 156 height 19
paste input "Masiel Betancourt"
click at [216, 22] on input "Masiel Betancourt" at bounding box center [249, 21] width 156 height 19
drag, startPoint x: 260, startPoint y: 17, endPoint x: 79, endPoint y: 11, distance: 181.0
click at [163, 12] on div "Masiel Betancourt No results" at bounding box center [619, 23] width 913 height 23
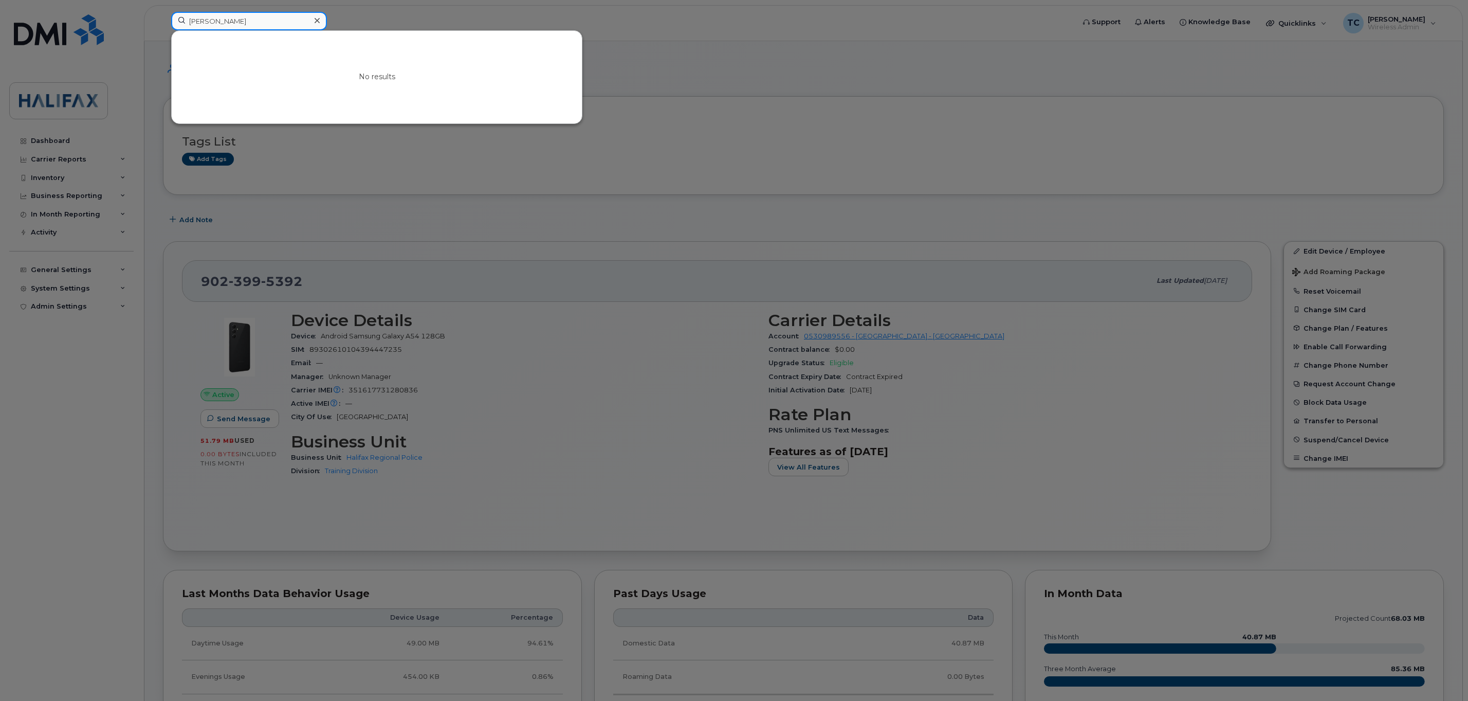
paste input "Hilary Beaton"
drag, startPoint x: 225, startPoint y: 25, endPoint x: 250, endPoint y: 17, distance: 25.8
click at [225, 25] on input "Hilary Beaton" at bounding box center [249, 21] width 156 height 19
drag, startPoint x: 258, startPoint y: 17, endPoint x: 128, endPoint y: 12, distance: 129.6
click at [163, 12] on div "Hilary Beaton Devices Hilary Beaton 902-233-0872 active -" at bounding box center [619, 23] width 913 height 23
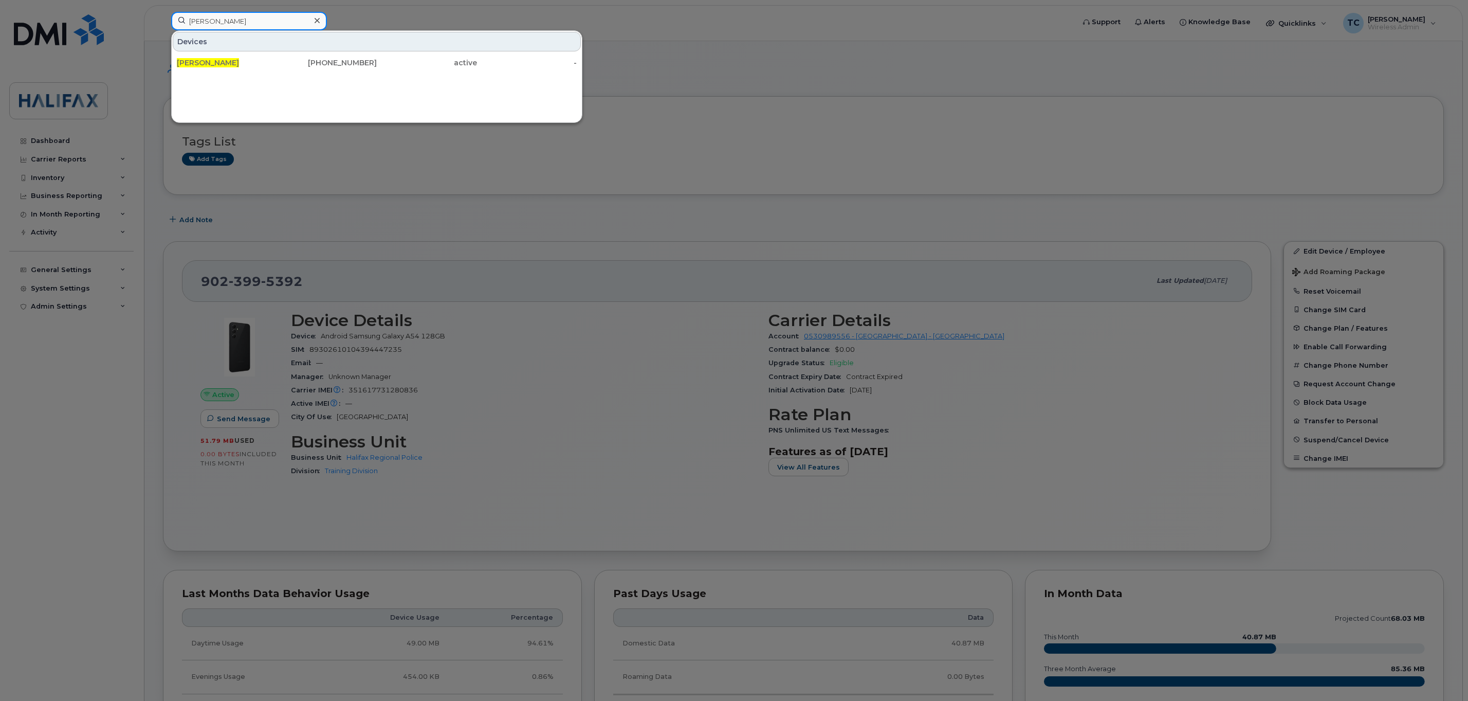
paste input "David Comer"
drag, startPoint x: 255, startPoint y: 22, endPoint x: 104, endPoint y: 21, distance: 151.1
click at [163, 21] on div "David Comer No results" at bounding box center [619, 23] width 913 height 23
paste input "Alexander Maziec-Sprung"
drag, startPoint x: 285, startPoint y: 22, endPoint x: 140, endPoint y: 11, distance: 145.4
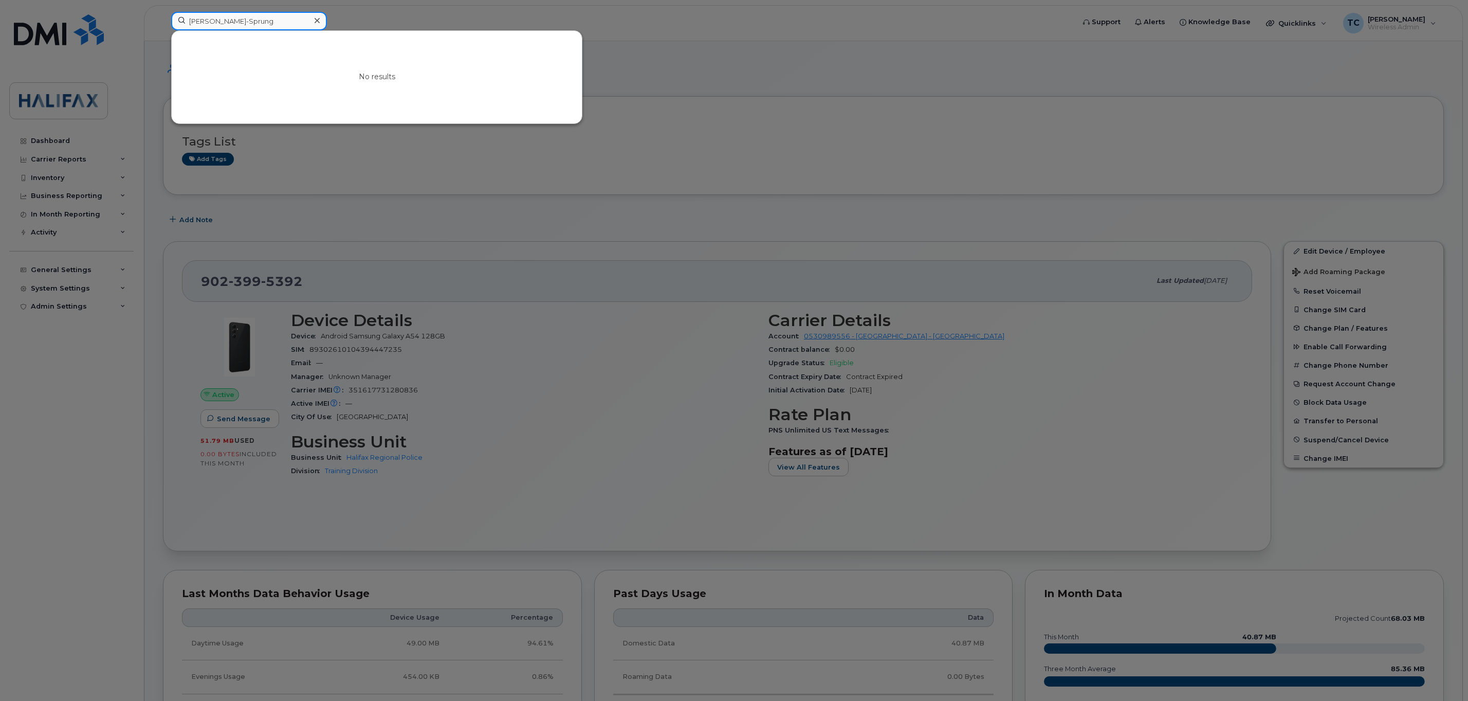
click at [163, 12] on div "Alexander Maziec-Sprung No results" at bounding box center [619, 23] width 913 height 23
paste input "Victoria Pierce-Goodland"
drag, startPoint x: 274, startPoint y: 19, endPoint x: 105, endPoint y: 2, distance: 170.5
click at [163, 12] on div "Victoria Pierce-Goodland No results" at bounding box center [619, 23] width 913 height 23
paste input "Terri Paris"
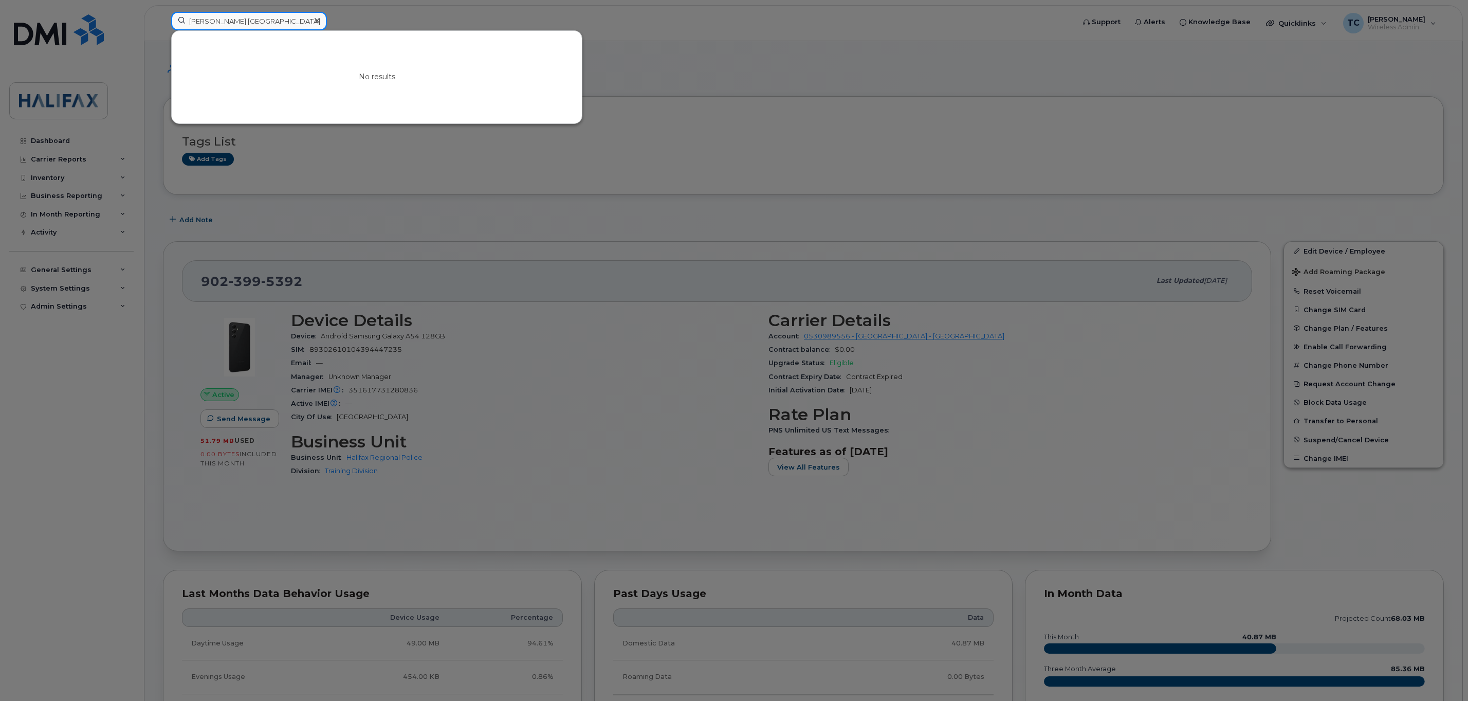
drag, startPoint x: 259, startPoint y: 19, endPoint x: 56, endPoint y: 16, distance: 203.0
click at [163, 16] on div "Terri Paris No results" at bounding box center [619, 23] width 913 height 23
paste input "Danielle Verreault"
click at [267, 12] on input "Danielle Verreault" at bounding box center [249, 21] width 156 height 19
drag, startPoint x: 267, startPoint y: 16, endPoint x: 143, endPoint y: 19, distance: 123.9
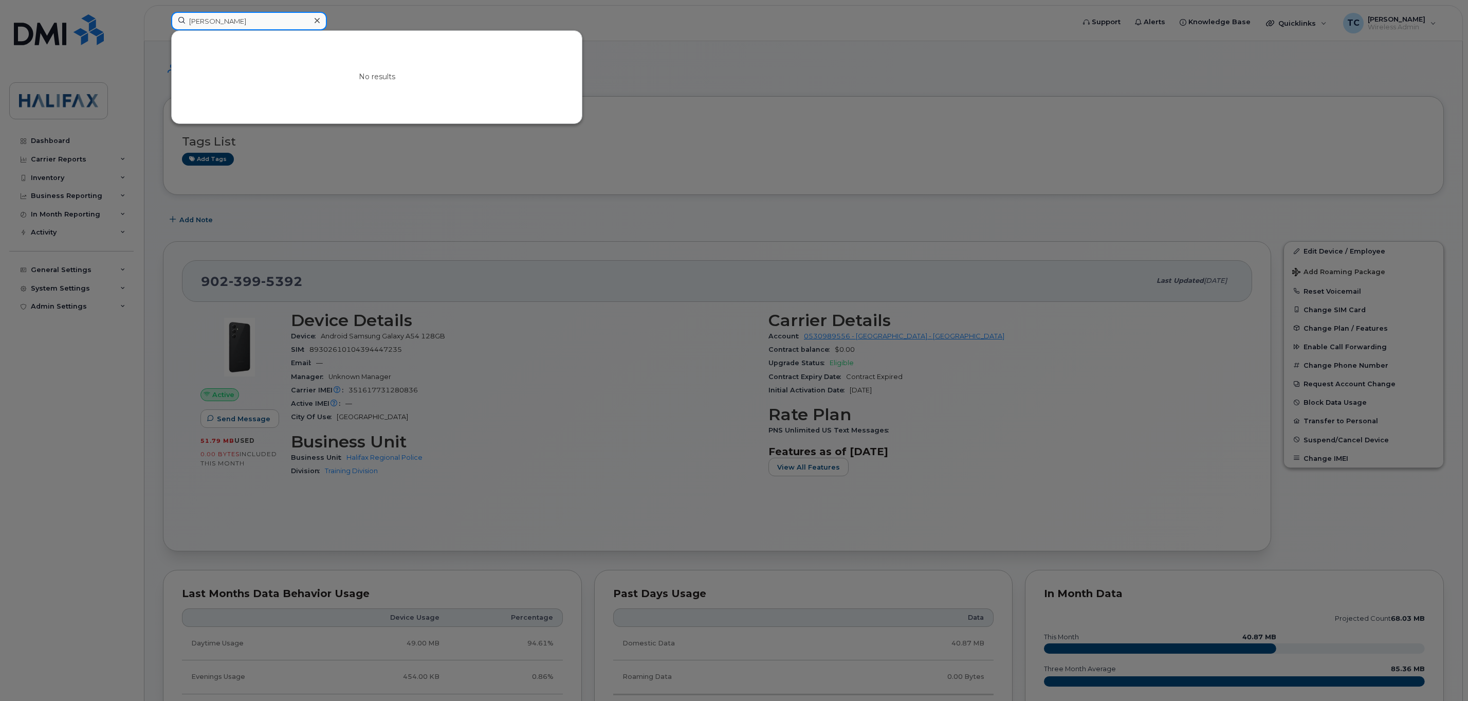
click at [163, 19] on div "Danielle Verreault No results" at bounding box center [619, 23] width 913 height 23
paste input "Timothy MacQuarrie"
drag, startPoint x: 217, startPoint y: 22, endPoint x: 149, endPoint y: 16, distance: 69.1
click at [163, 16] on div "Timothy MacQuarrie No results" at bounding box center [619, 23] width 913 height 23
drag, startPoint x: 273, startPoint y: 16, endPoint x: 2, endPoint y: 10, distance: 271.4
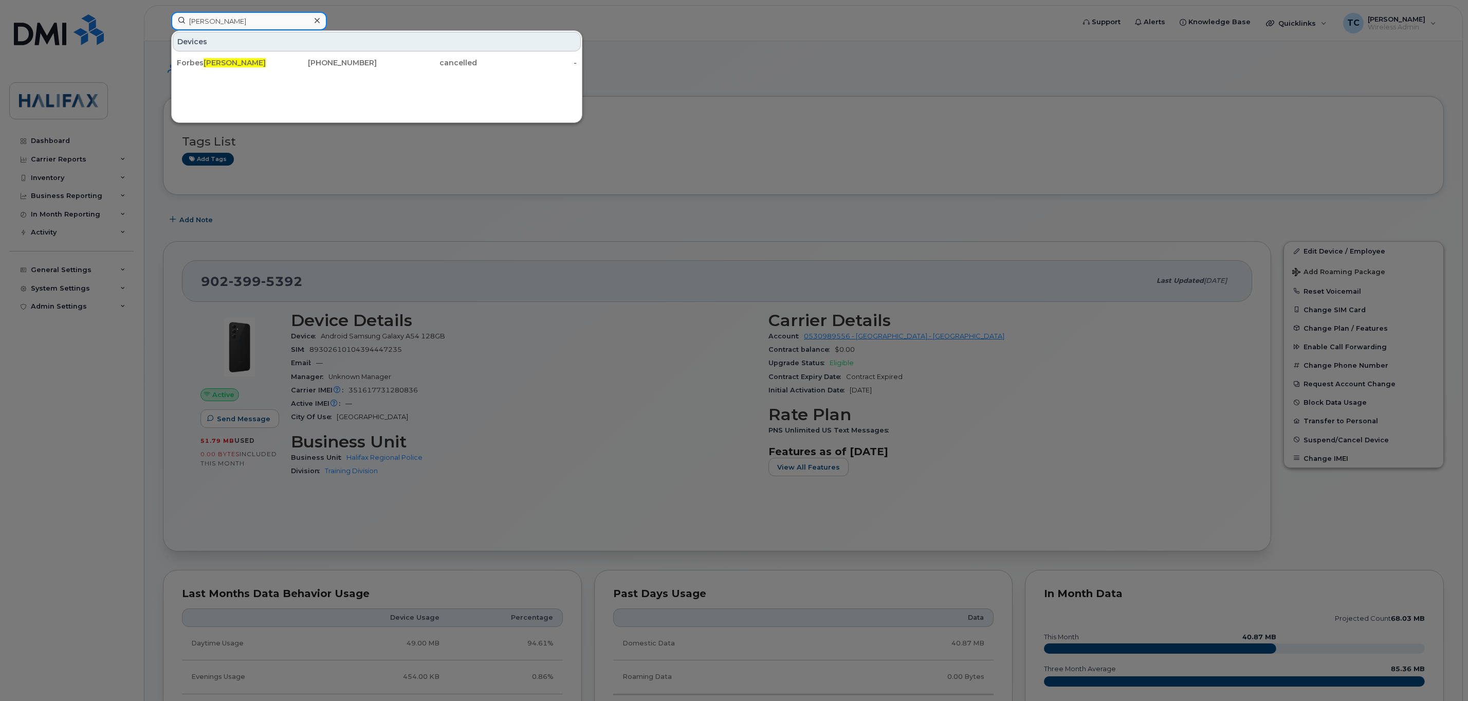
click at [163, 12] on div "MacQuarrie Devices Forbes Macquarrie 902-237-6017 cancelled -" at bounding box center [619, 23] width 913 height 23
paste input "Lloyd Cu"
drag, startPoint x: 270, startPoint y: 19, endPoint x: 87, endPoint y: 14, distance: 183.0
click at [163, 14] on div "Lloyd Currie Devices Lloyd Currie 902-237-2270 cancelled -" at bounding box center [619, 23] width 913 height 23
paste input "Sally Christ"
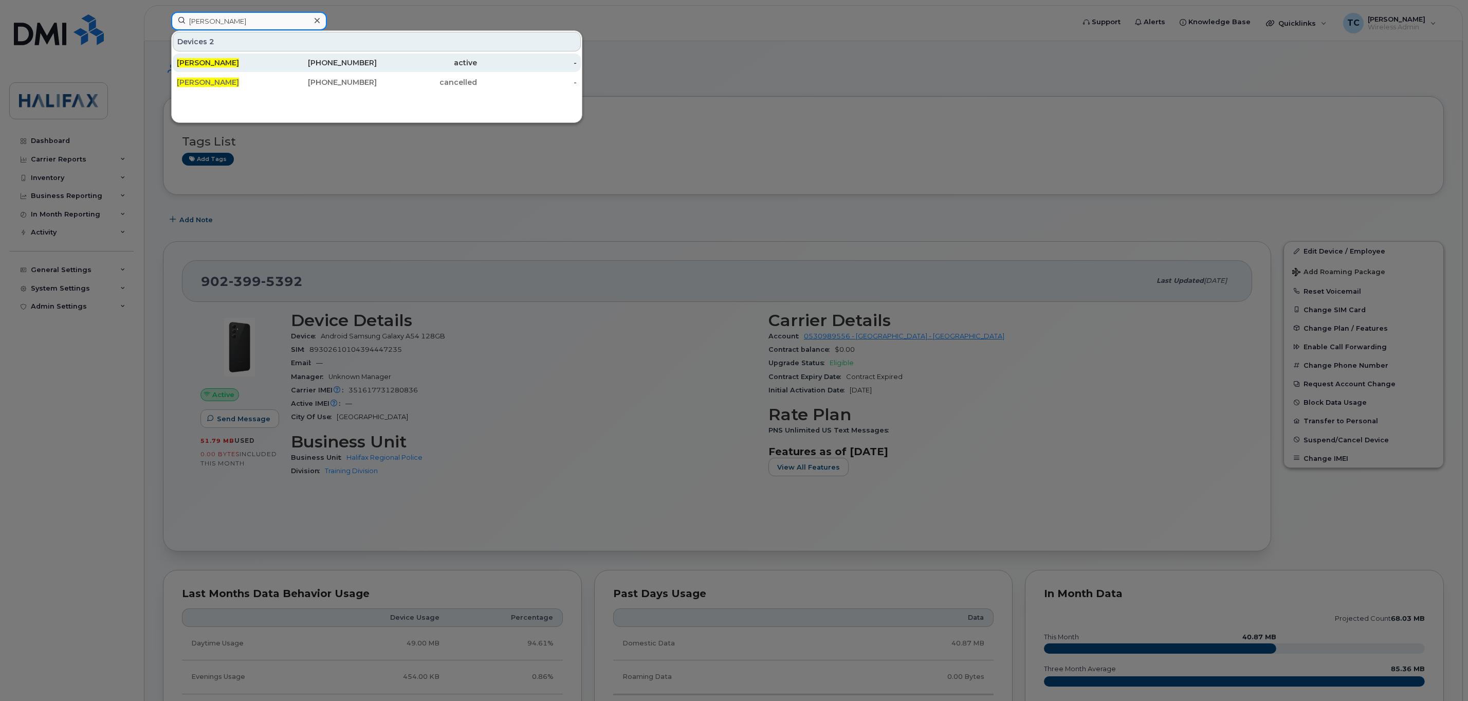
type input "[PERSON_NAME]"
click at [212, 59] on div "[PERSON_NAME]" at bounding box center [227, 63] width 100 height 10
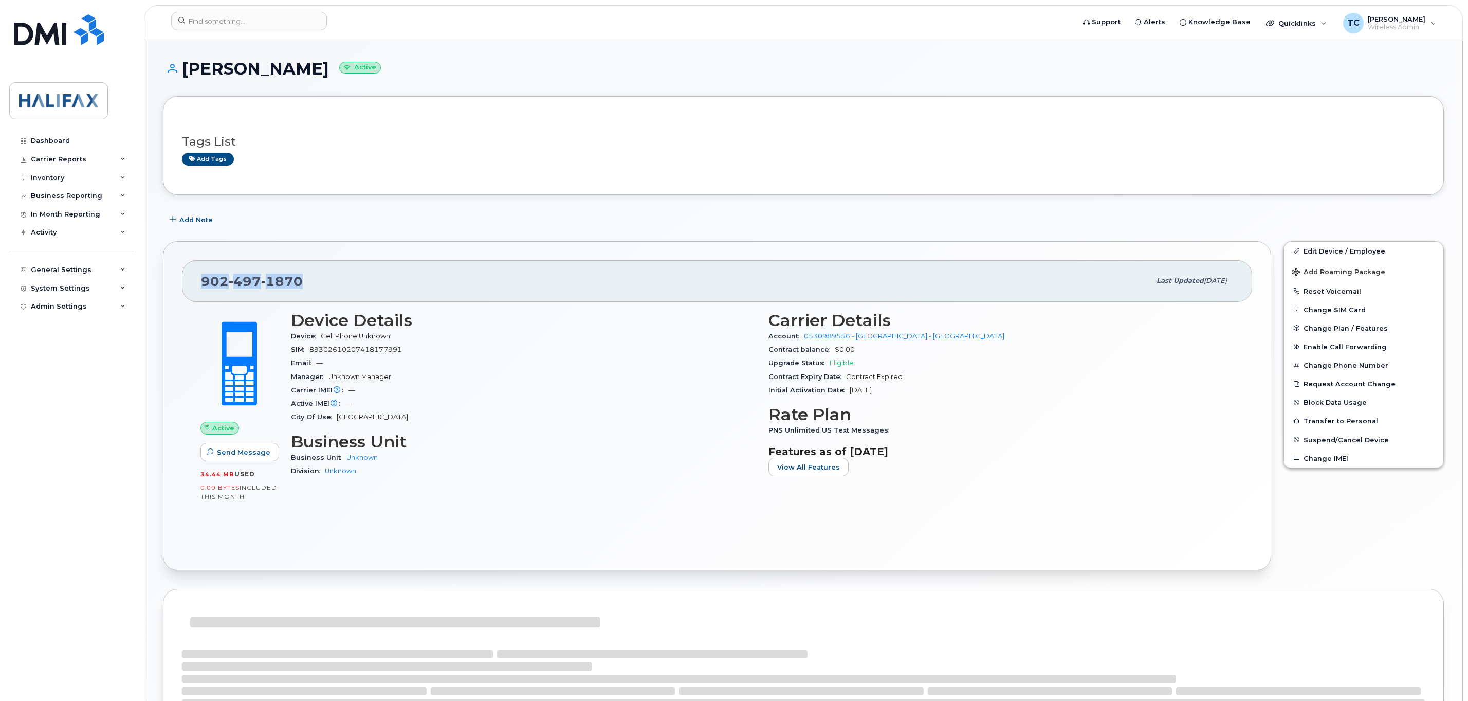
drag, startPoint x: 324, startPoint y: 282, endPoint x: 179, endPoint y: 281, distance: 144.4
click at [179, 281] on div "[PHONE_NUMBER] Last updated [DATE] Active Send Message 34.44 MB  used 0.00 Byte…" at bounding box center [717, 405] width 1108 height 329
copy span "[PHONE_NUMBER]"
